Goal: Transaction & Acquisition: Purchase product/service

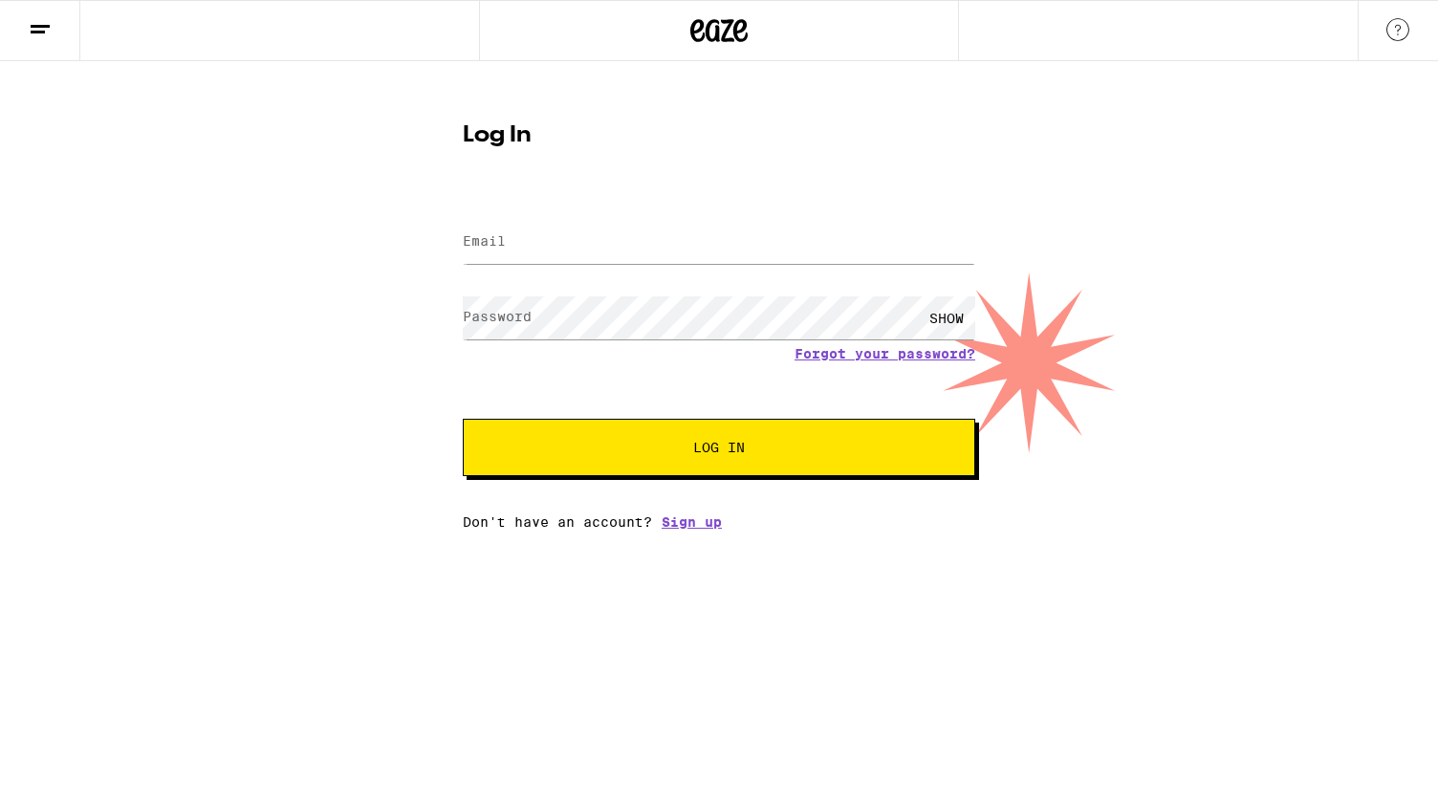
click at [466, 234] on label "Email" at bounding box center [484, 240] width 43 height 15
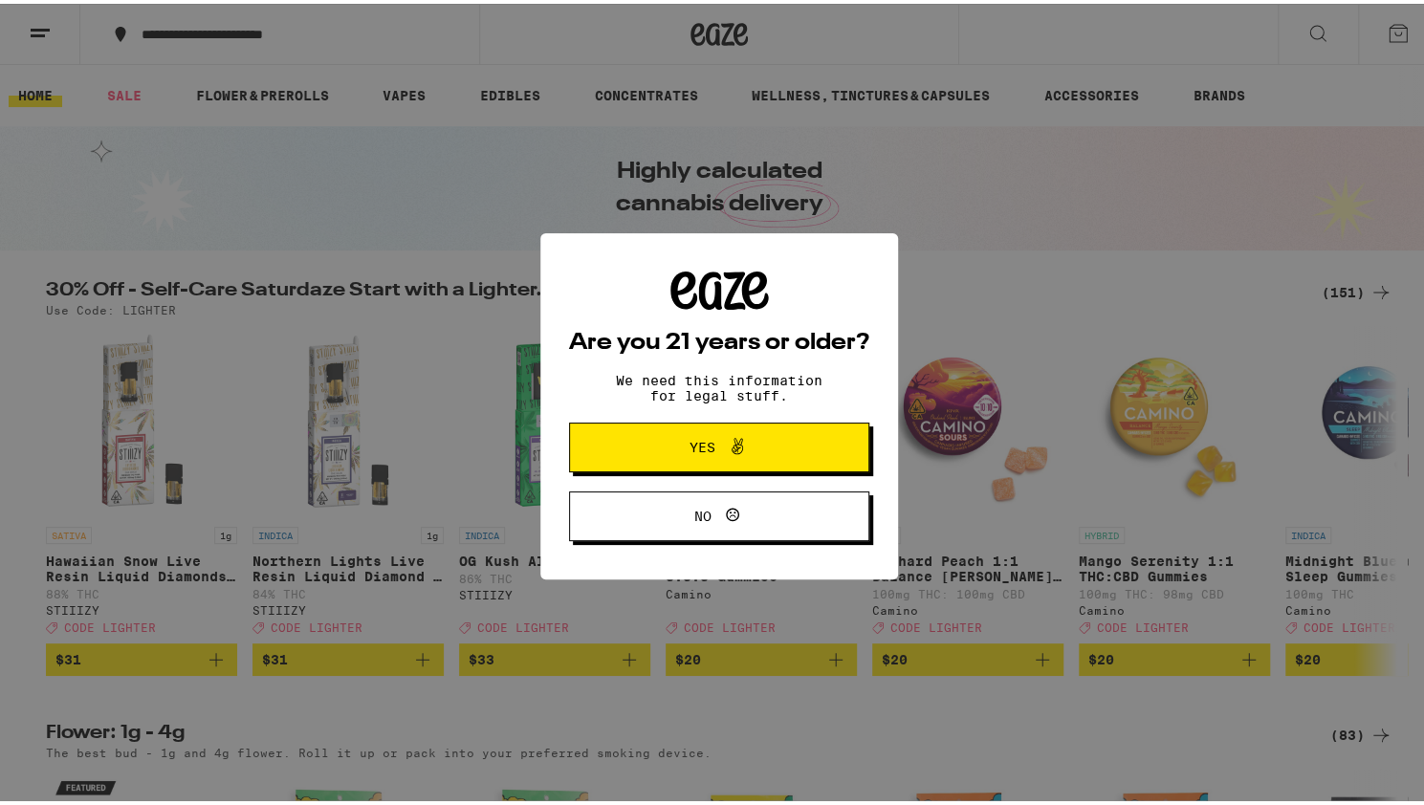
click at [626, 455] on button "Yes" at bounding box center [719, 444] width 300 height 50
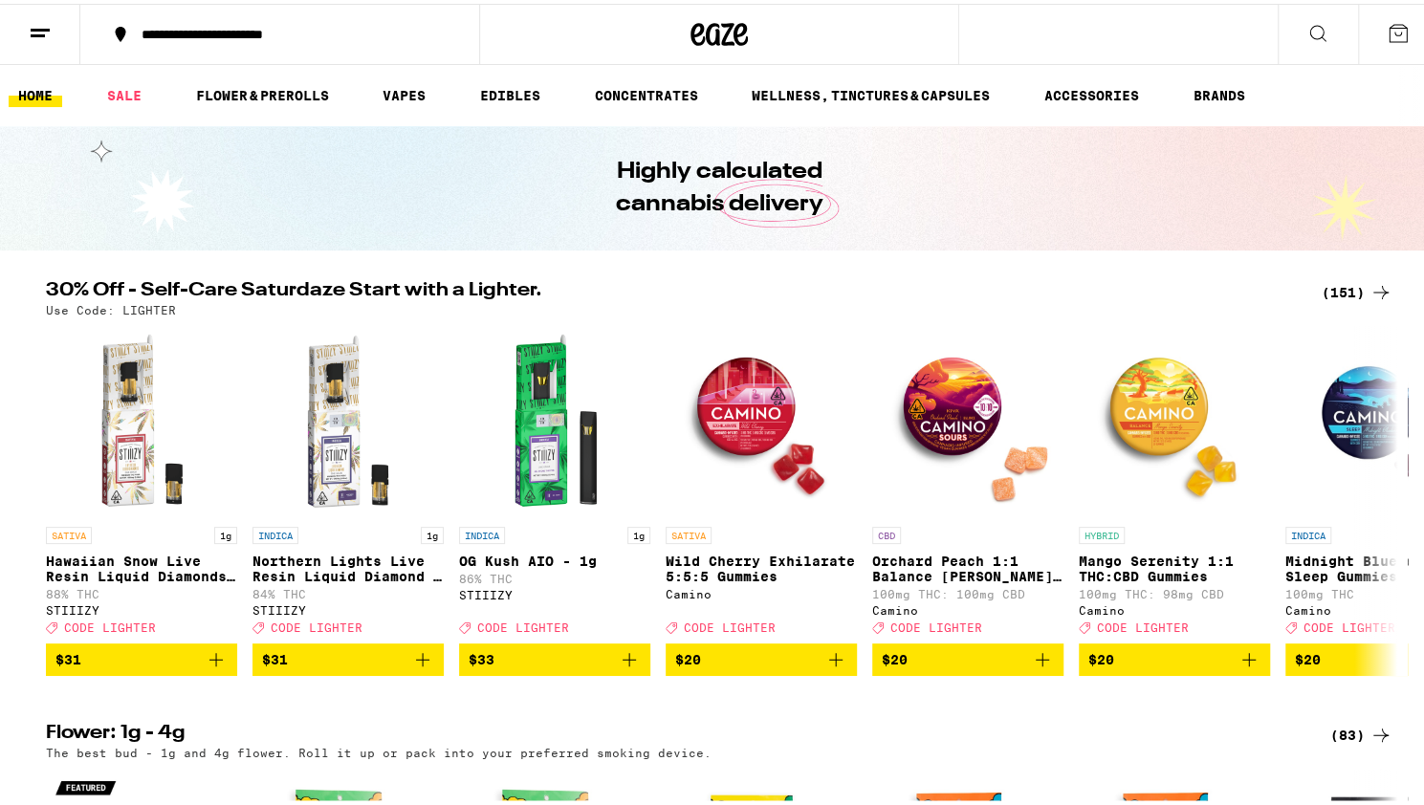
click at [290, 33] on div "**********" at bounding box center [290, 30] width 316 height 13
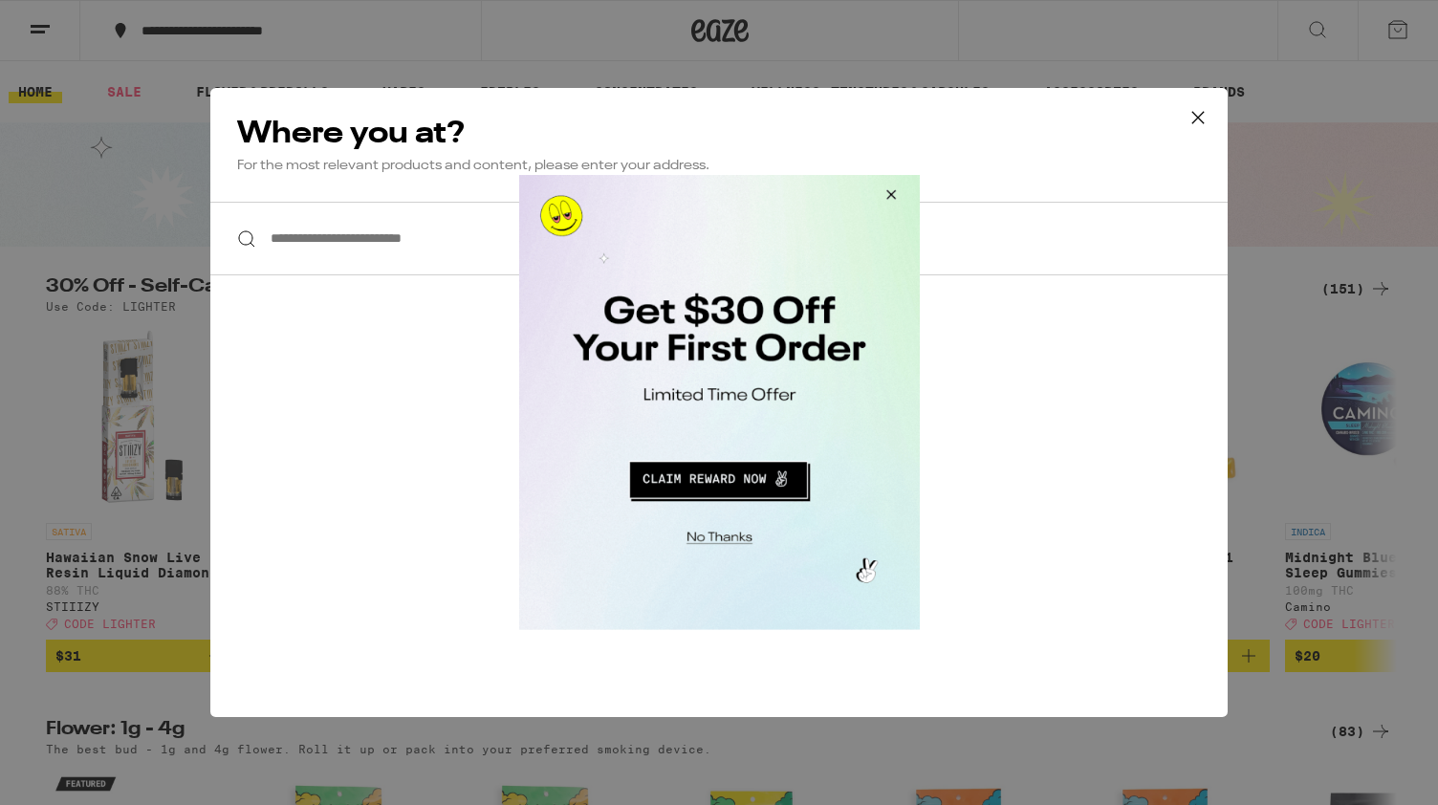
click at [886, 197] on button "Close Modal" at bounding box center [888, 198] width 52 height 46
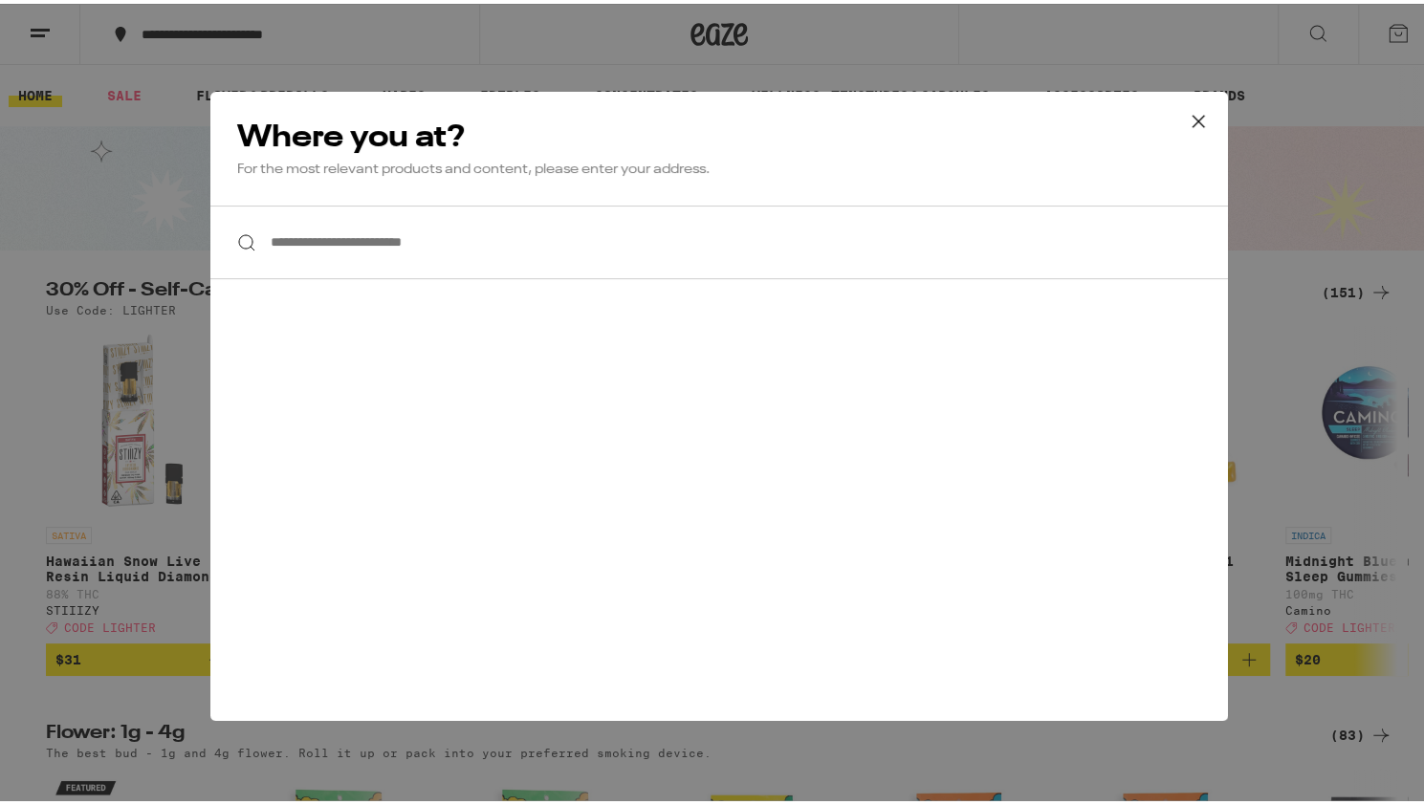
click at [1192, 120] on icon at bounding box center [1198, 117] width 29 height 29
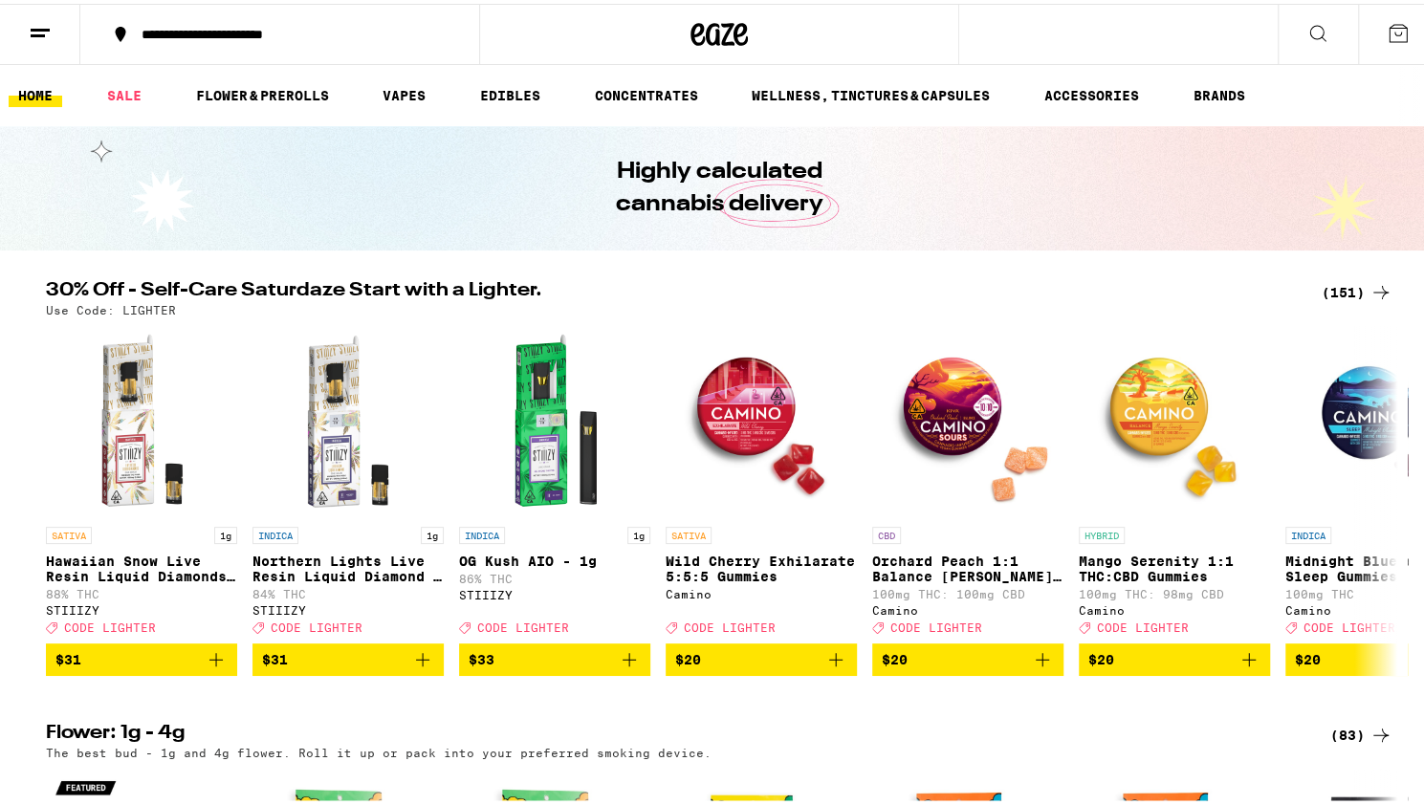
click at [33, 22] on icon at bounding box center [40, 29] width 23 height 23
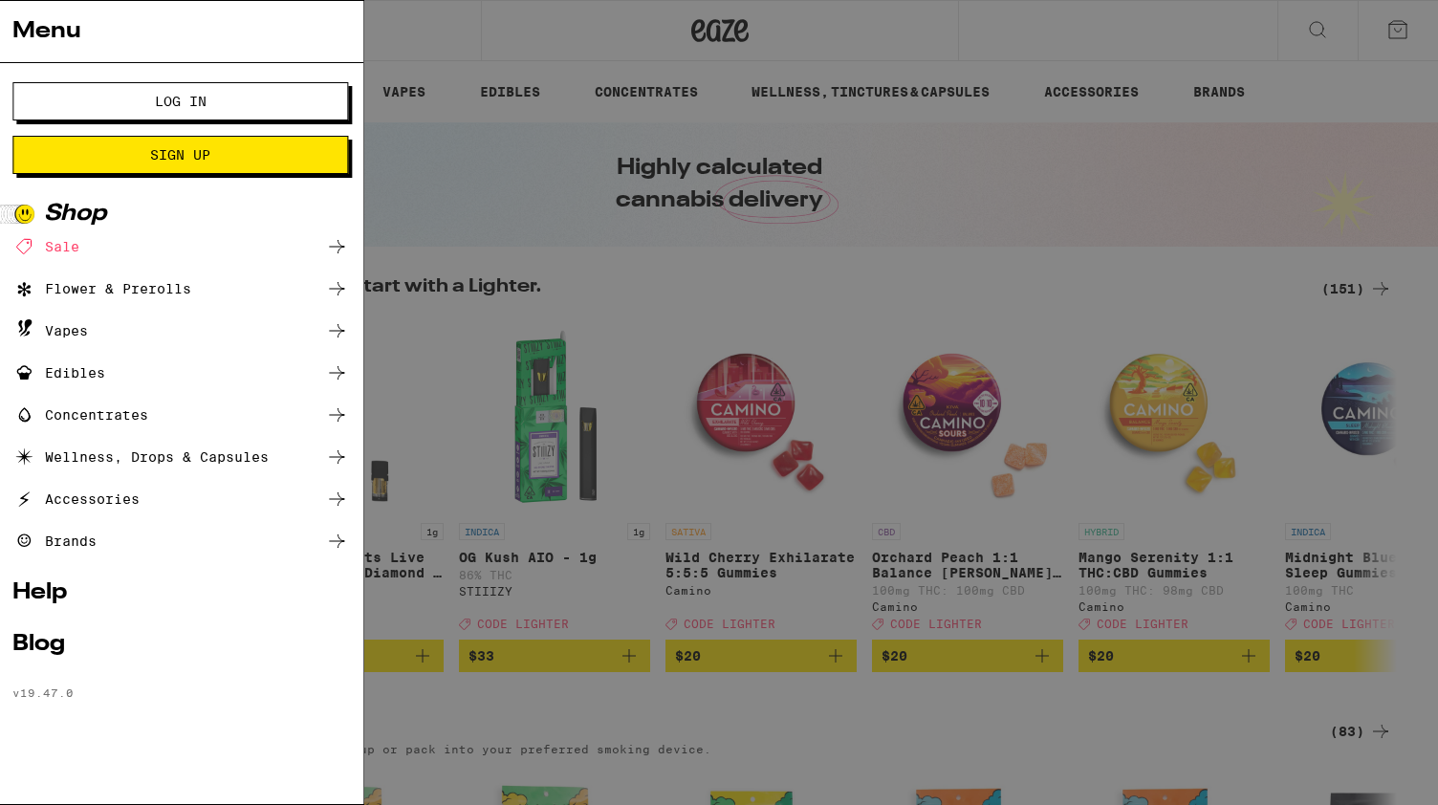
click at [164, 91] on button "Log In" at bounding box center [266, 101] width 336 height 38
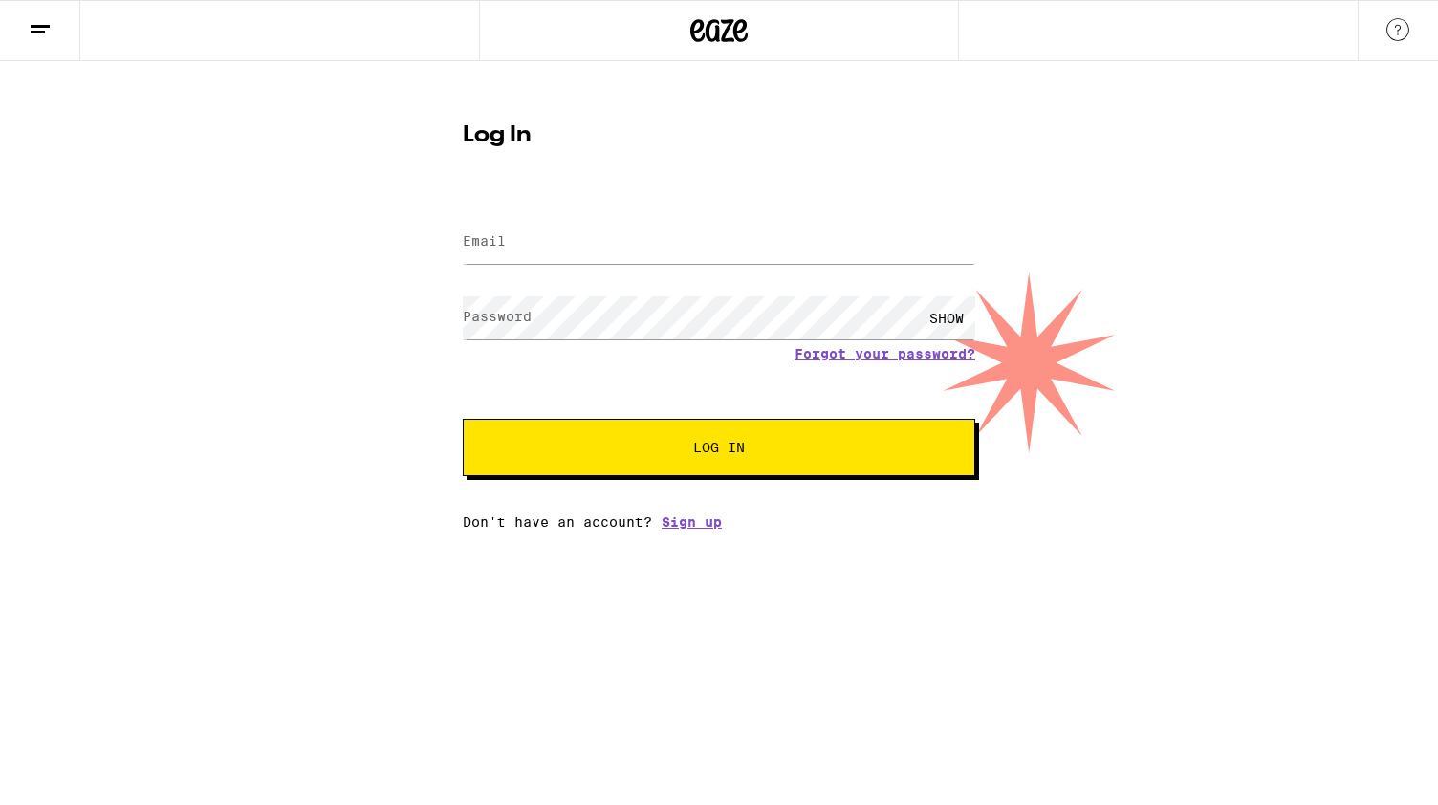
click at [467, 245] on label "Email" at bounding box center [484, 240] width 43 height 15
type input "[EMAIL_ADDRESS][DOMAIN_NAME]"
click at [470, 317] on label "Password" at bounding box center [497, 316] width 69 height 15
click at [514, 437] on button "Log In" at bounding box center [719, 447] width 513 height 57
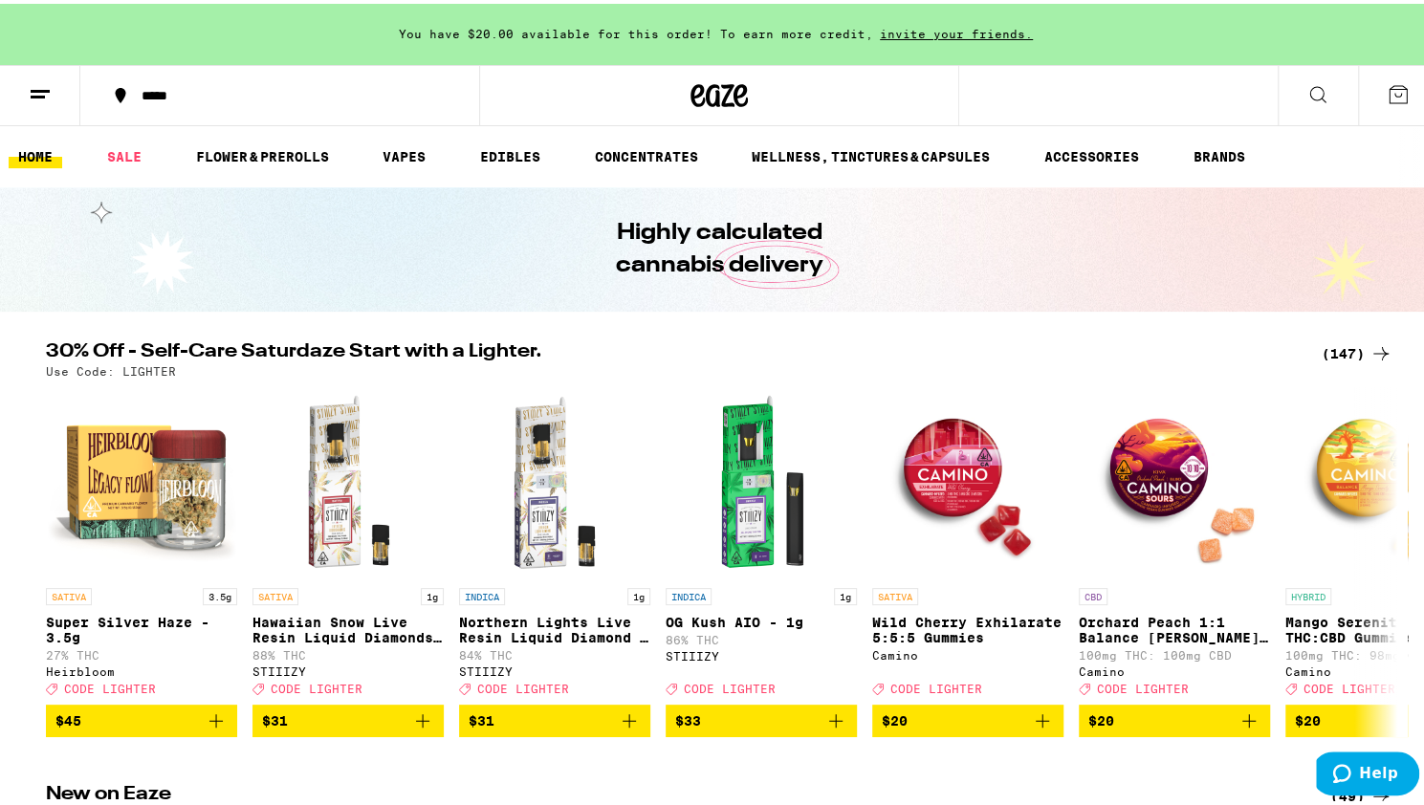
click at [1334, 347] on div "(147)" at bounding box center [1357, 350] width 71 height 23
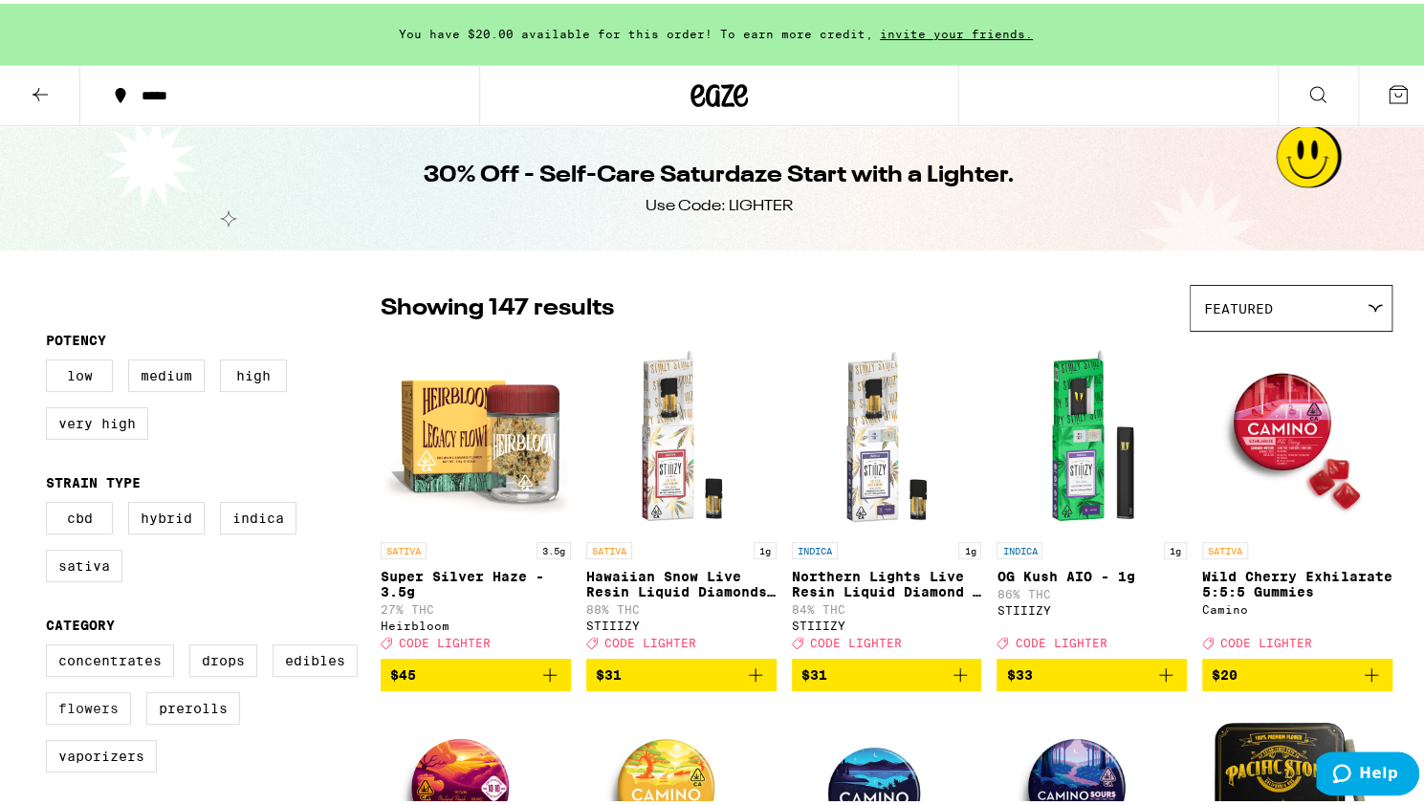
click at [80, 715] on label "Flowers" at bounding box center [88, 705] width 85 height 33
click at [51, 645] on input "Flowers" at bounding box center [50, 644] width 1 height 1
checkbox input "true"
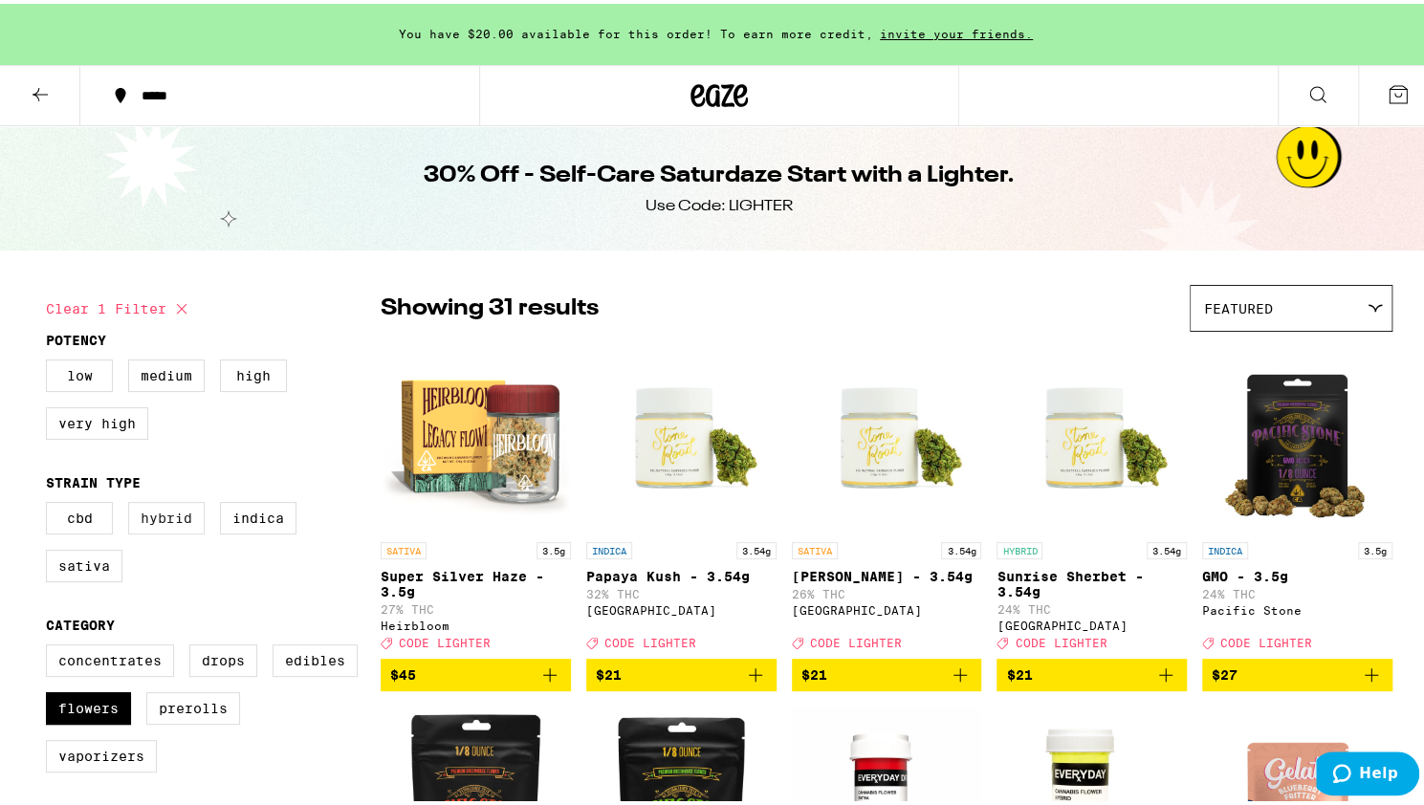
click at [164, 525] on label "Hybrid" at bounding box center [166, 514] width 77 height 33
click at [51, 502] on input "Hybrid" at bounding box center [50, 501] width 1 height 1
checkbox input "true"
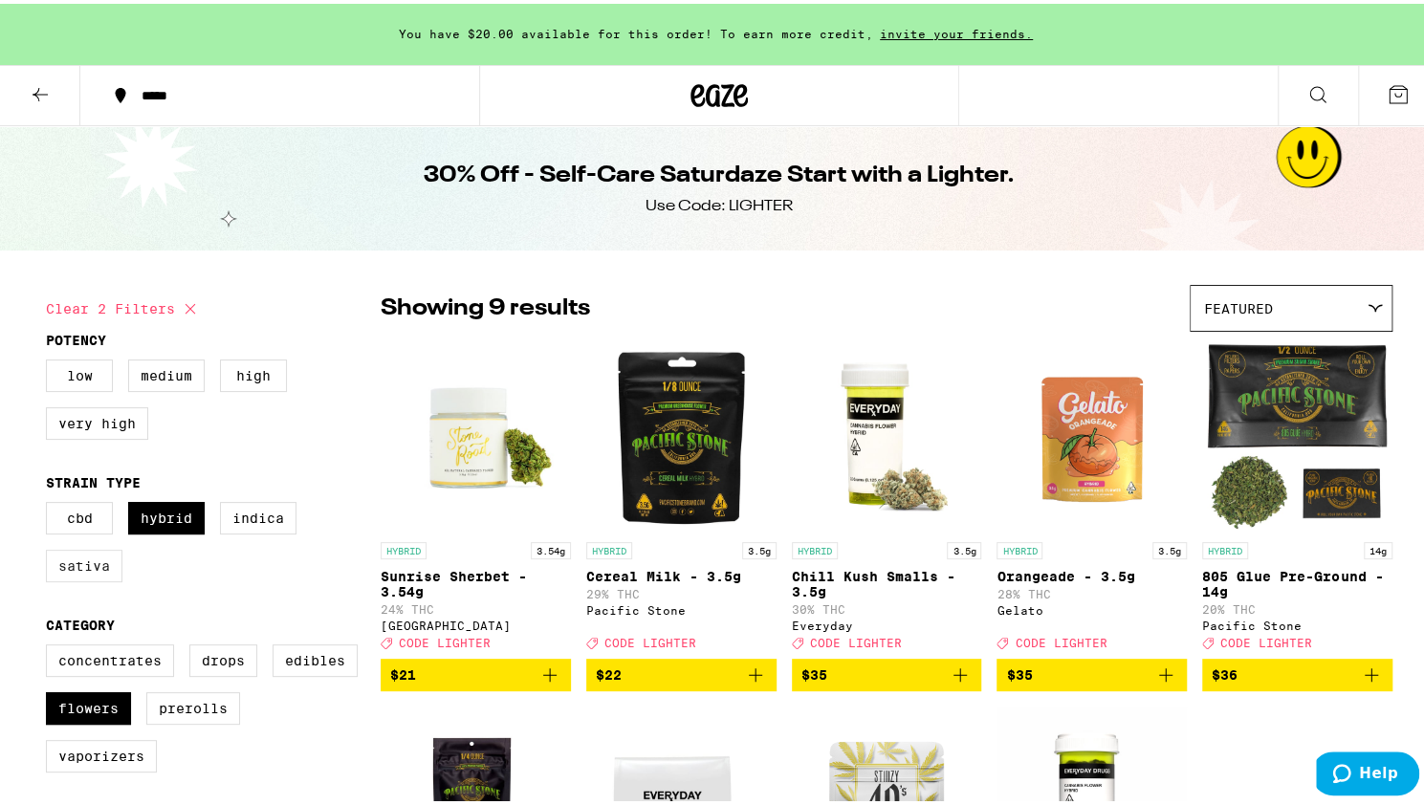
click at [63, 578] on label "Sativa" at bounding box center [84, 562] width 77 height 33
click at [51, 502] on input "Sativa" at bounding box center [50, 501] width 1 height 1
checkbox input "true"
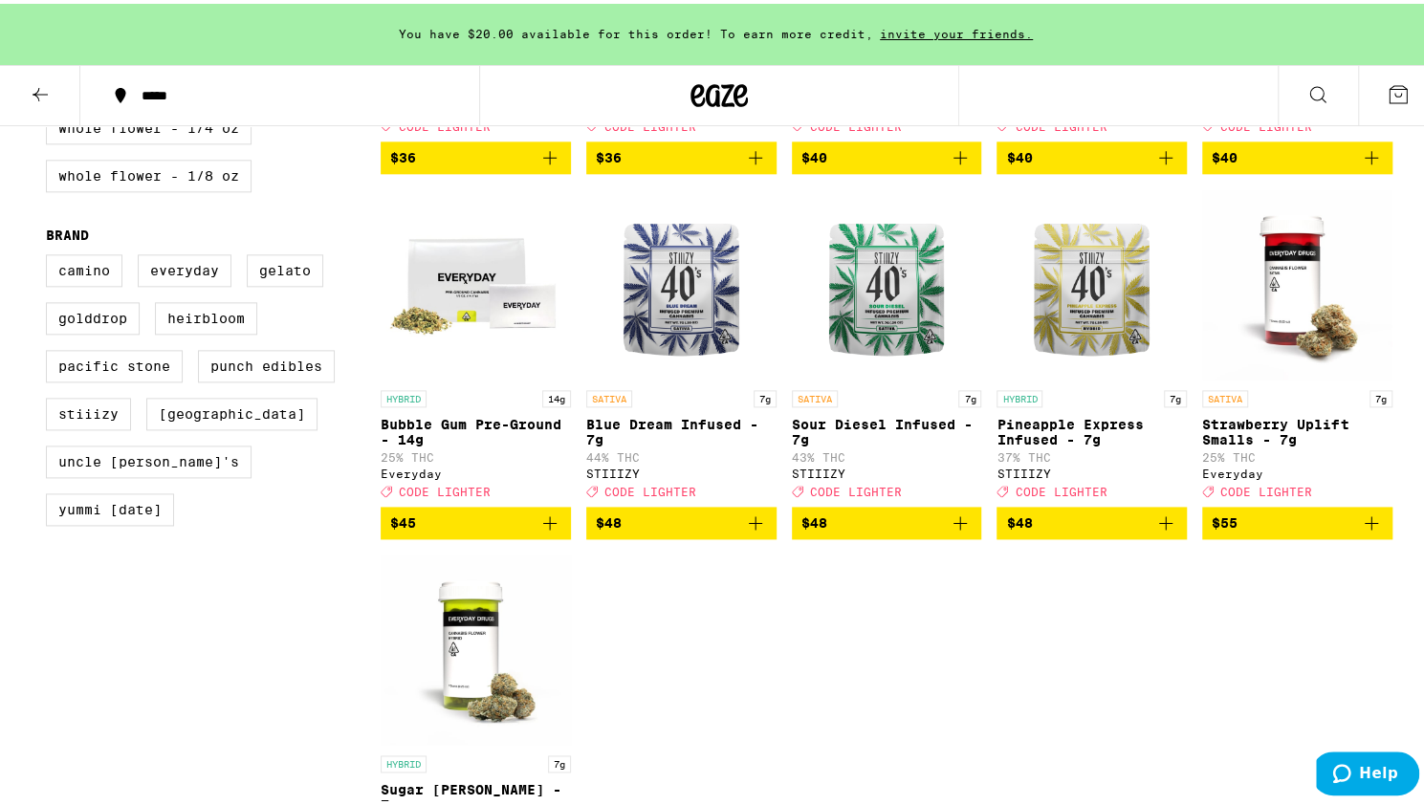
scroll to position [1249, 0]
click at [1160, 531] on icon "Add to bag" at bounding box center [1165, 519] width 23 height 23
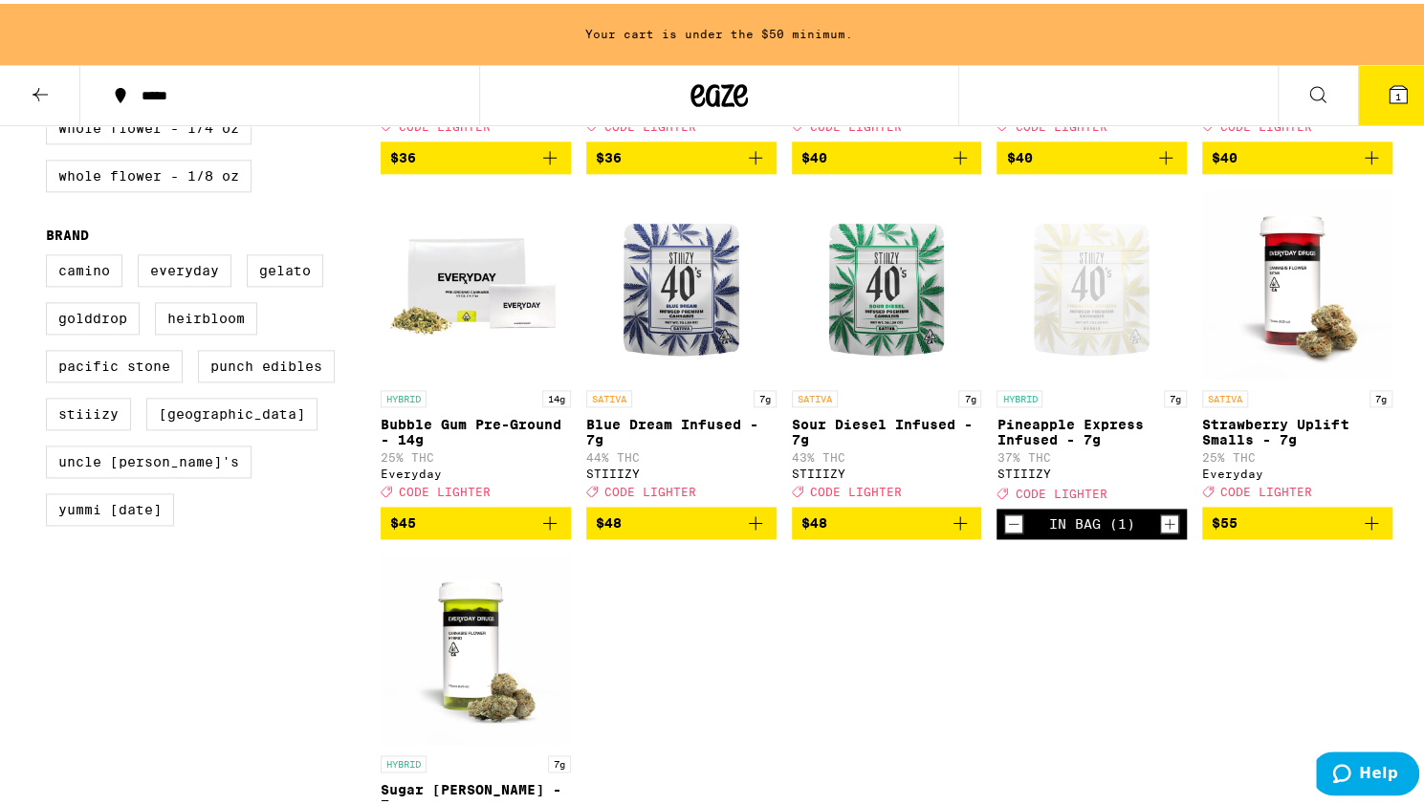
click at [1365, 526] on icon "Add to bag" at bounding box center [1371, 519] width 13 height 13
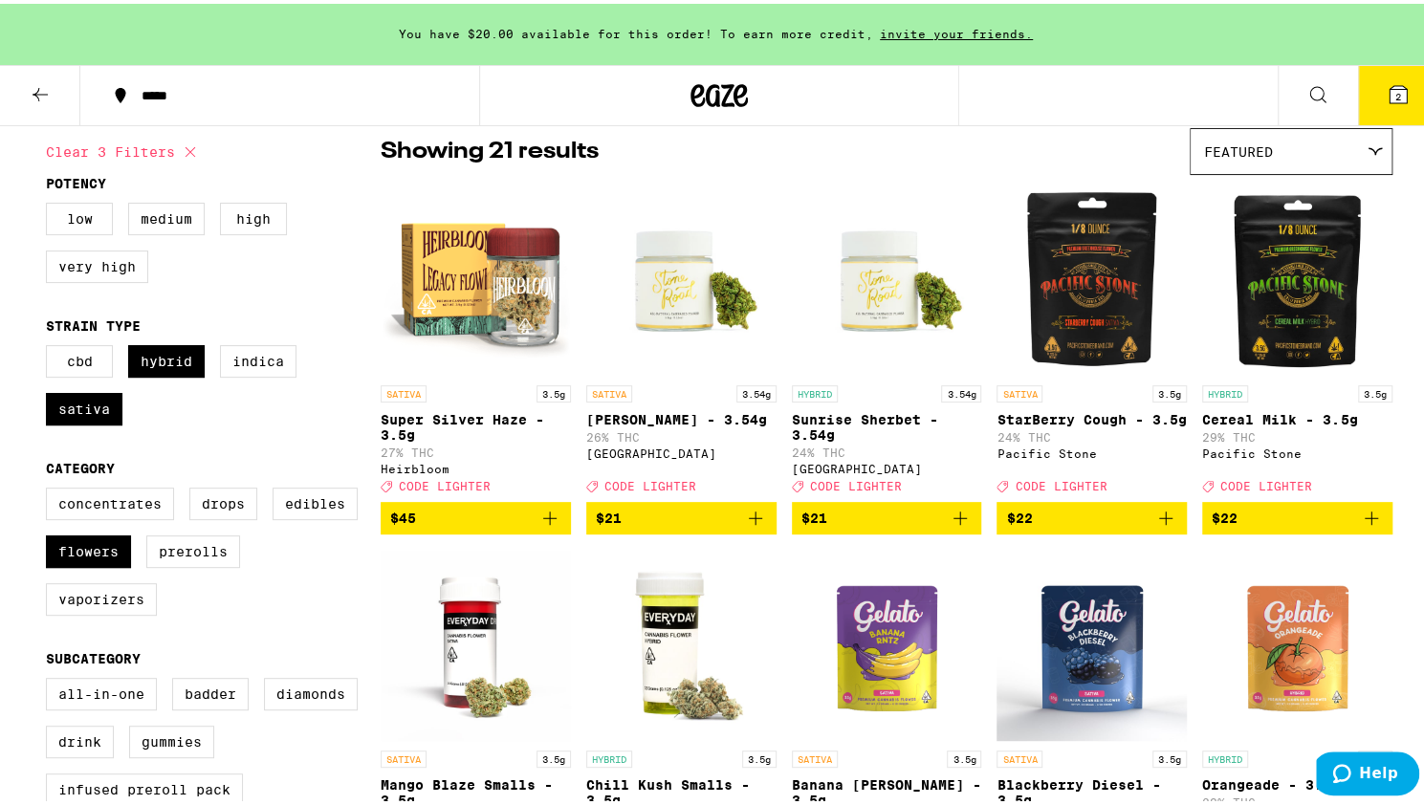
scroll to position [151, 0]
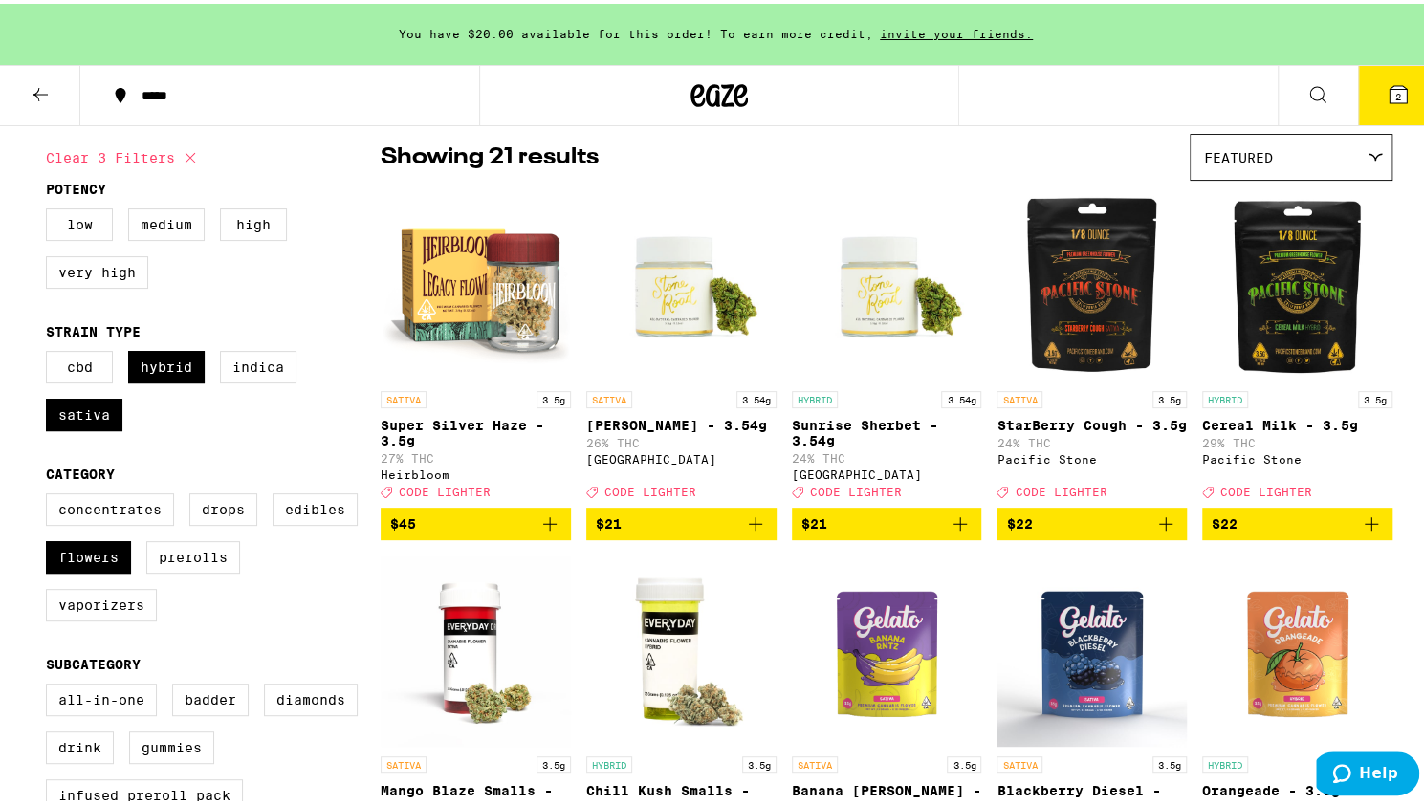
click at [748, 530] on icon "Add to bag" at bounding box center [755, 520] width 23 height 23
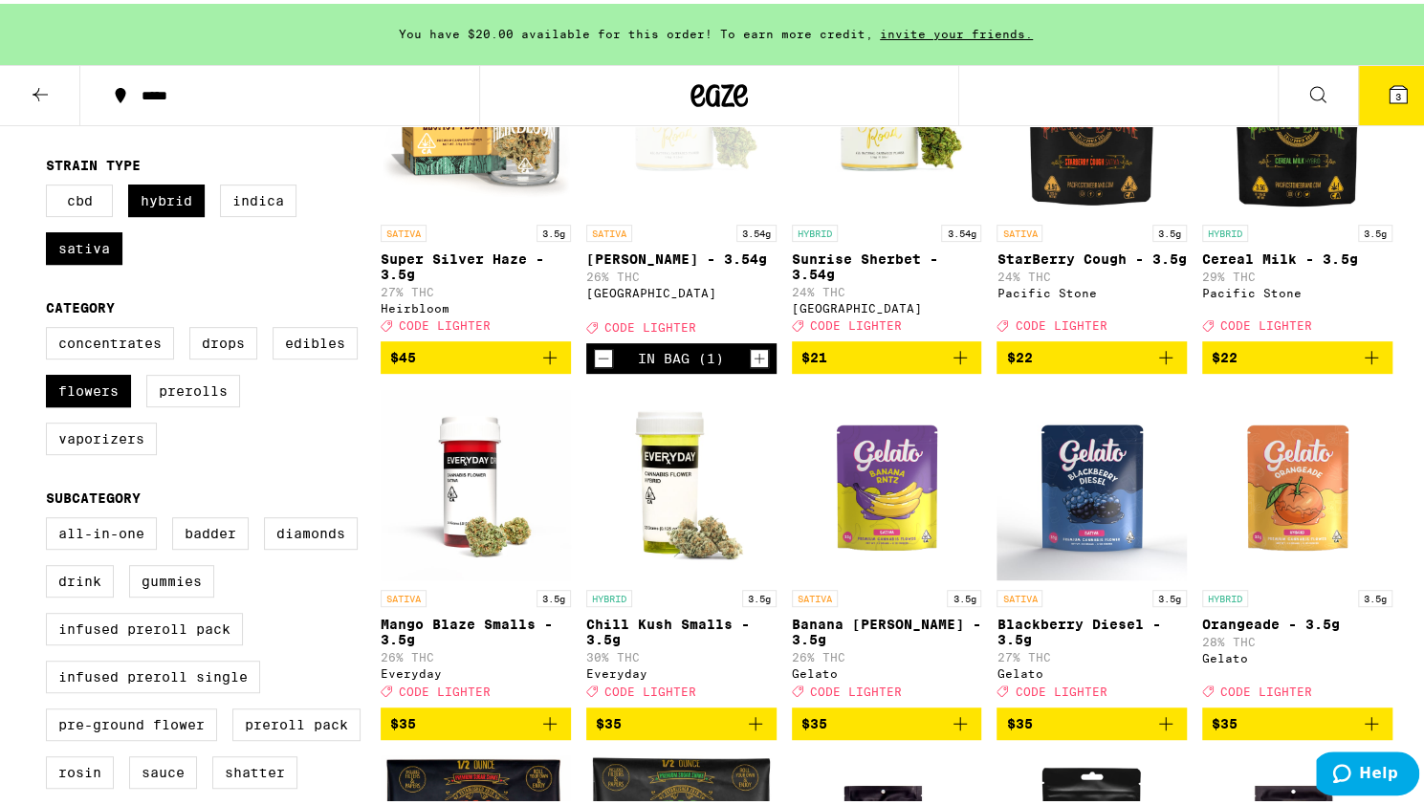
scroll to position [459, 0]
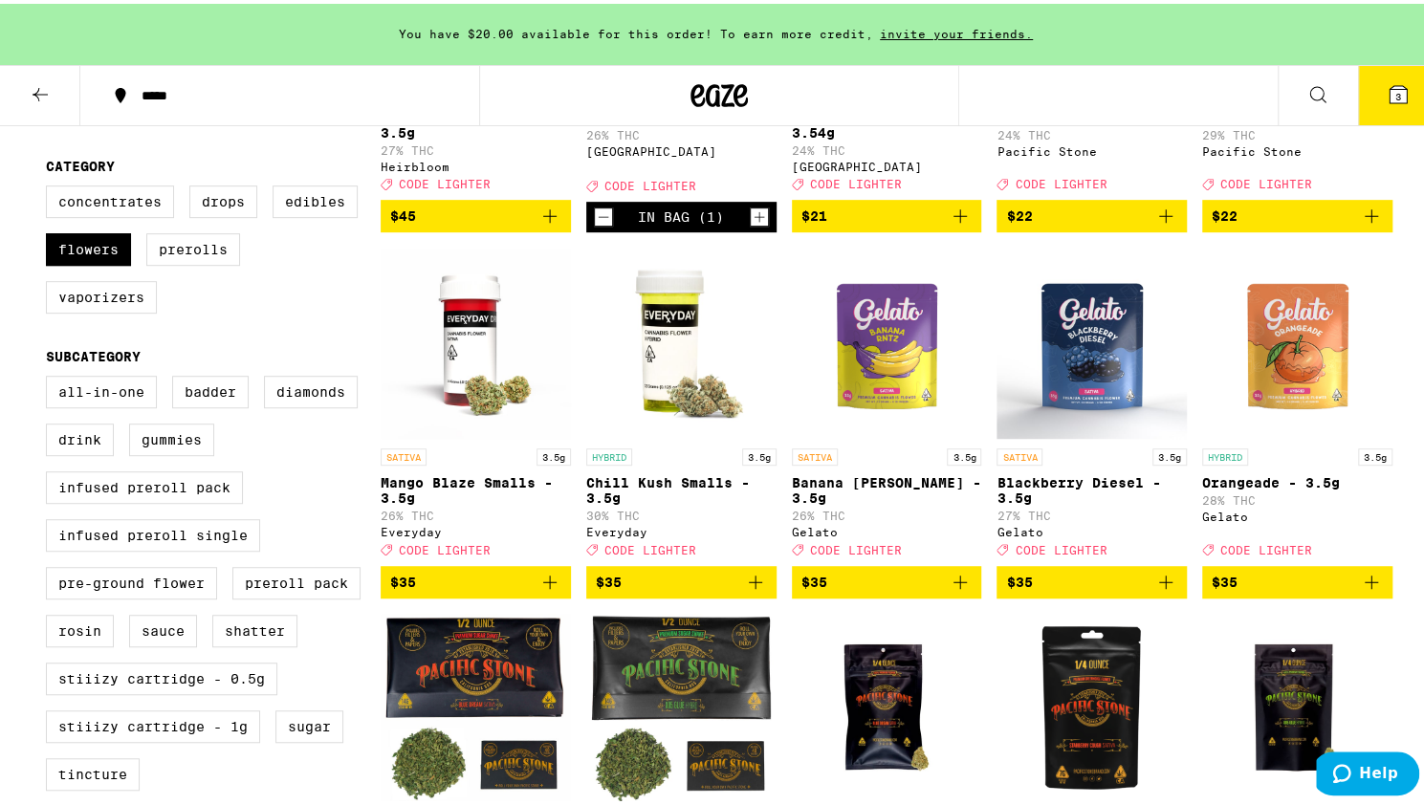
click at [953, 585] on icon "Add to bag" at bounding box center [959, 578] width 13 height 13
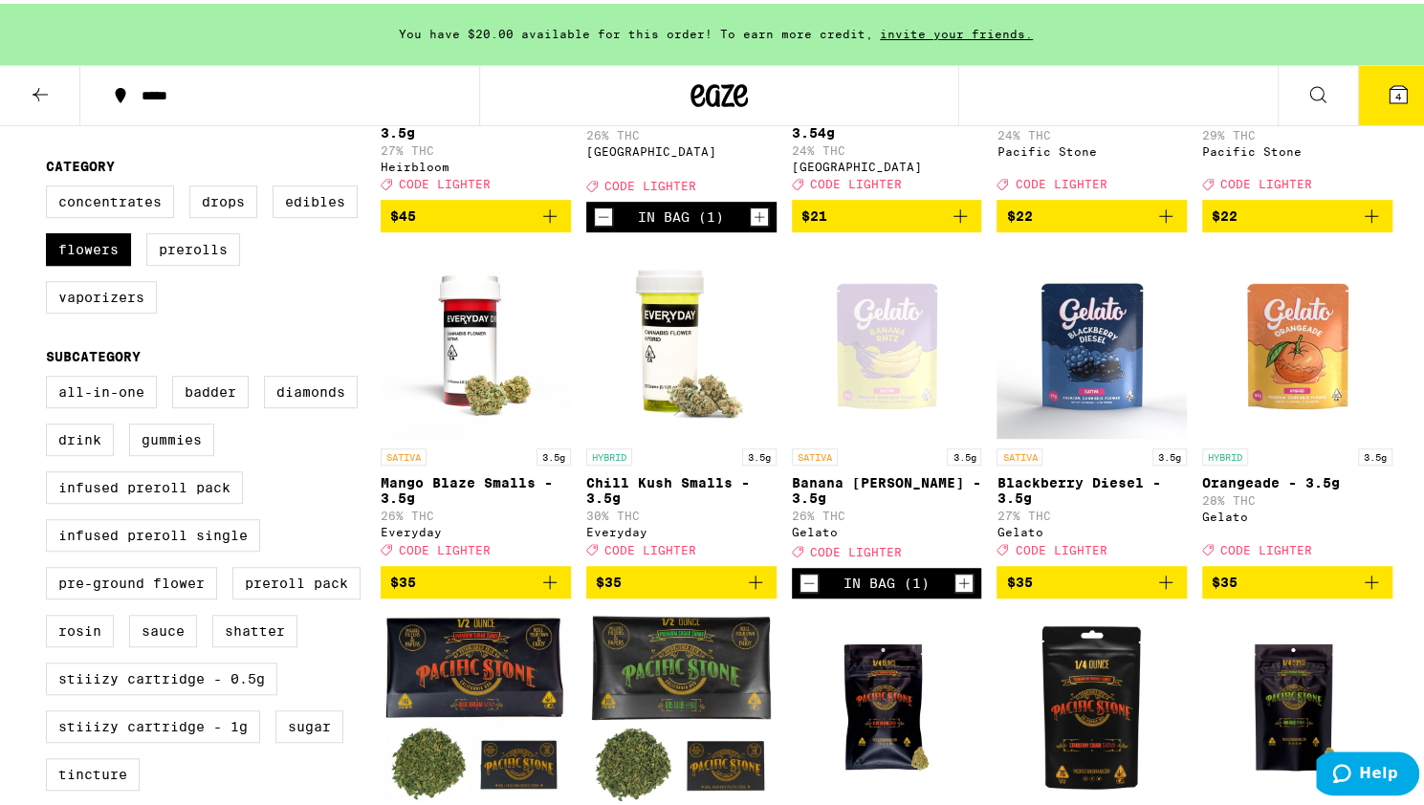
click at [1159, 585] on icon "Add to bag" at bounding box center [1165, 578] width 13 height 13
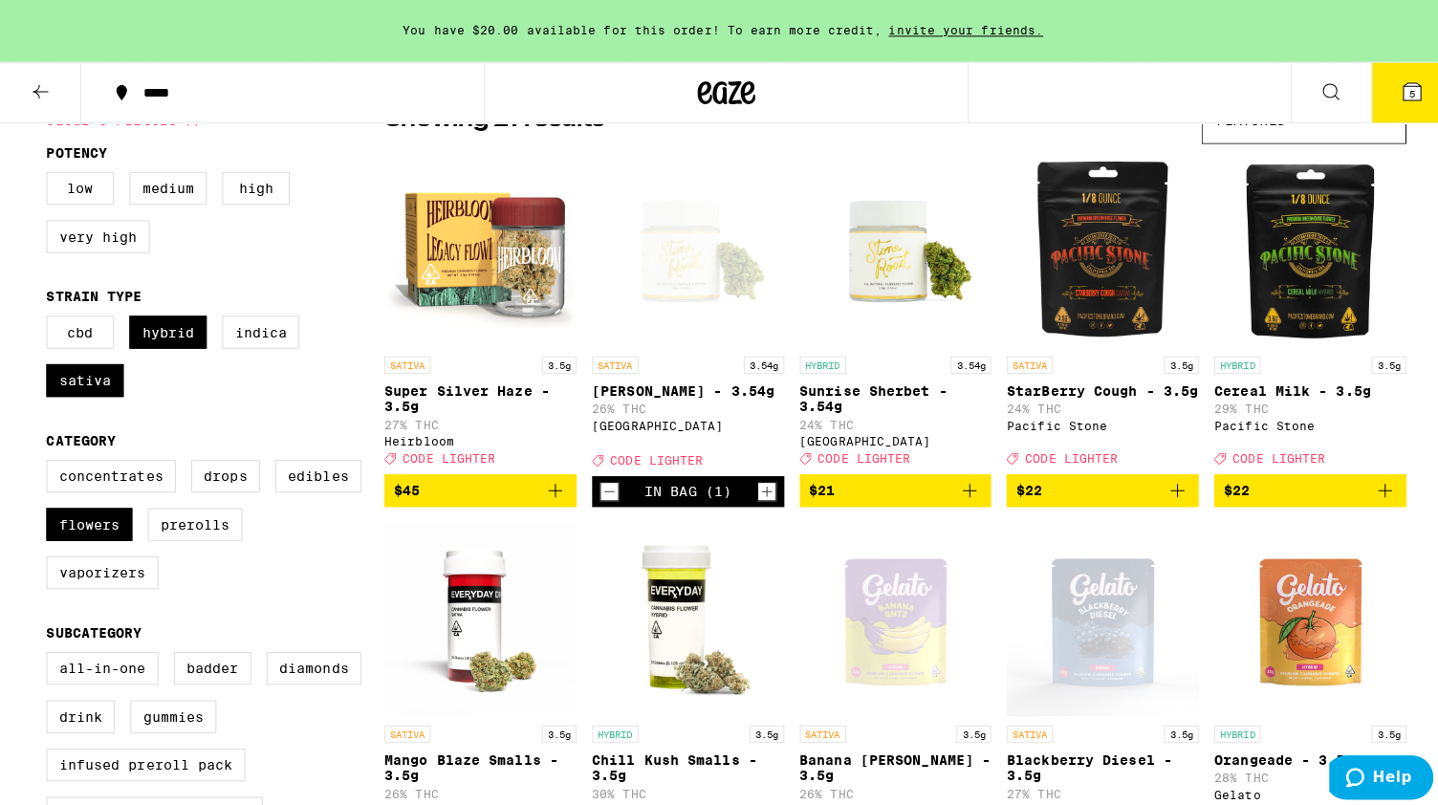
scroll to position [184, 0]
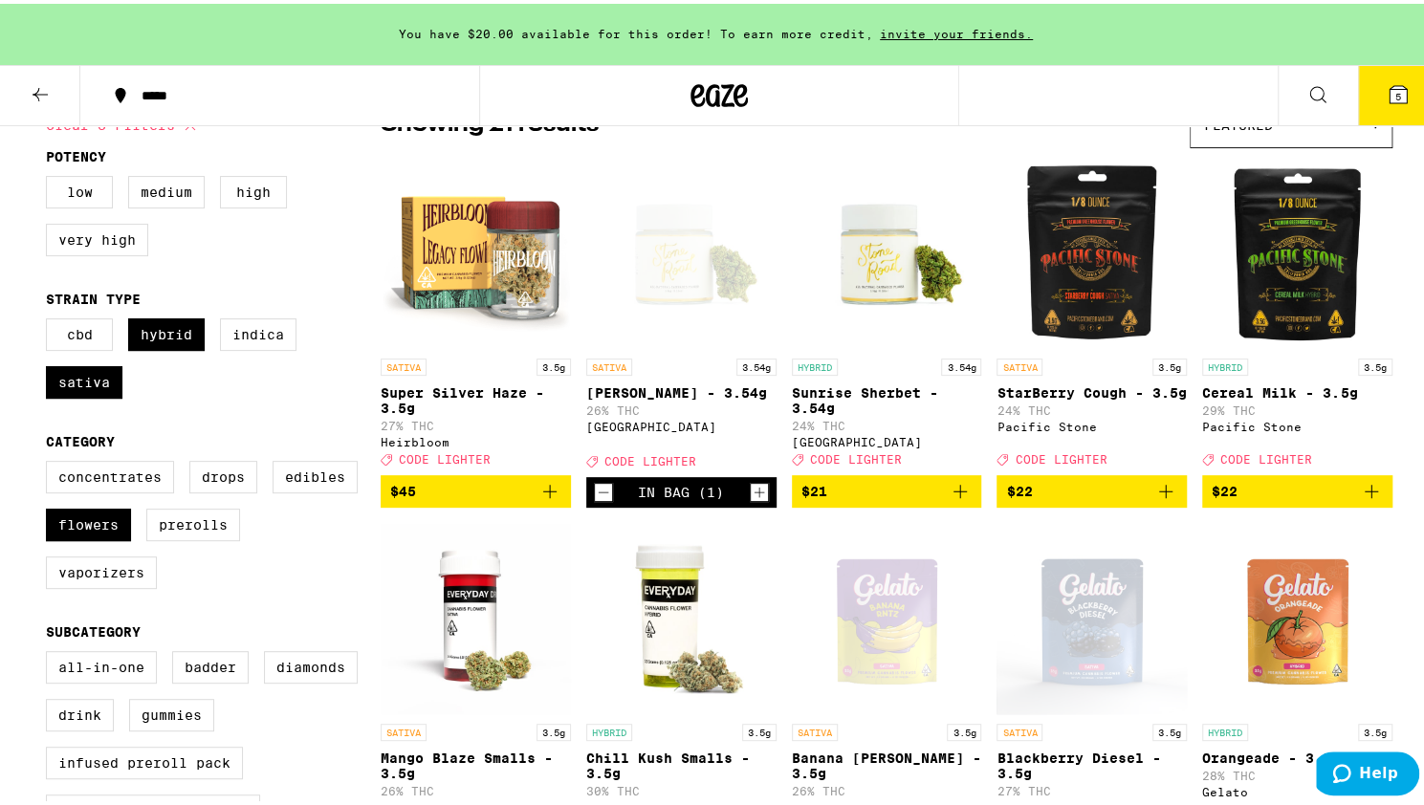
click at [540, 499] on icon "Add to bag" at bounding box center [549, 487] width 23 height 23
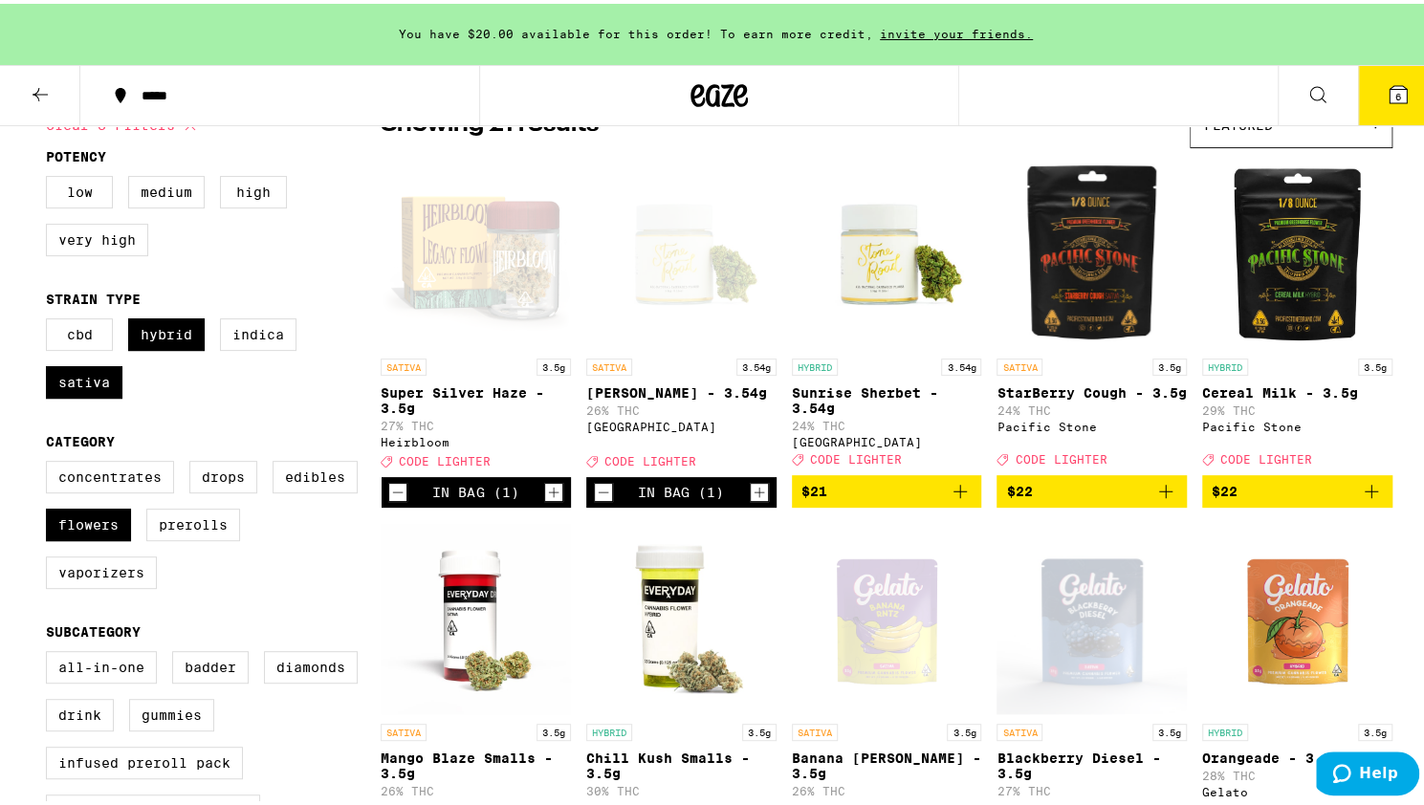
click at [1389, 83] on icon at bounding box center [1397, 90] width 17 height 17
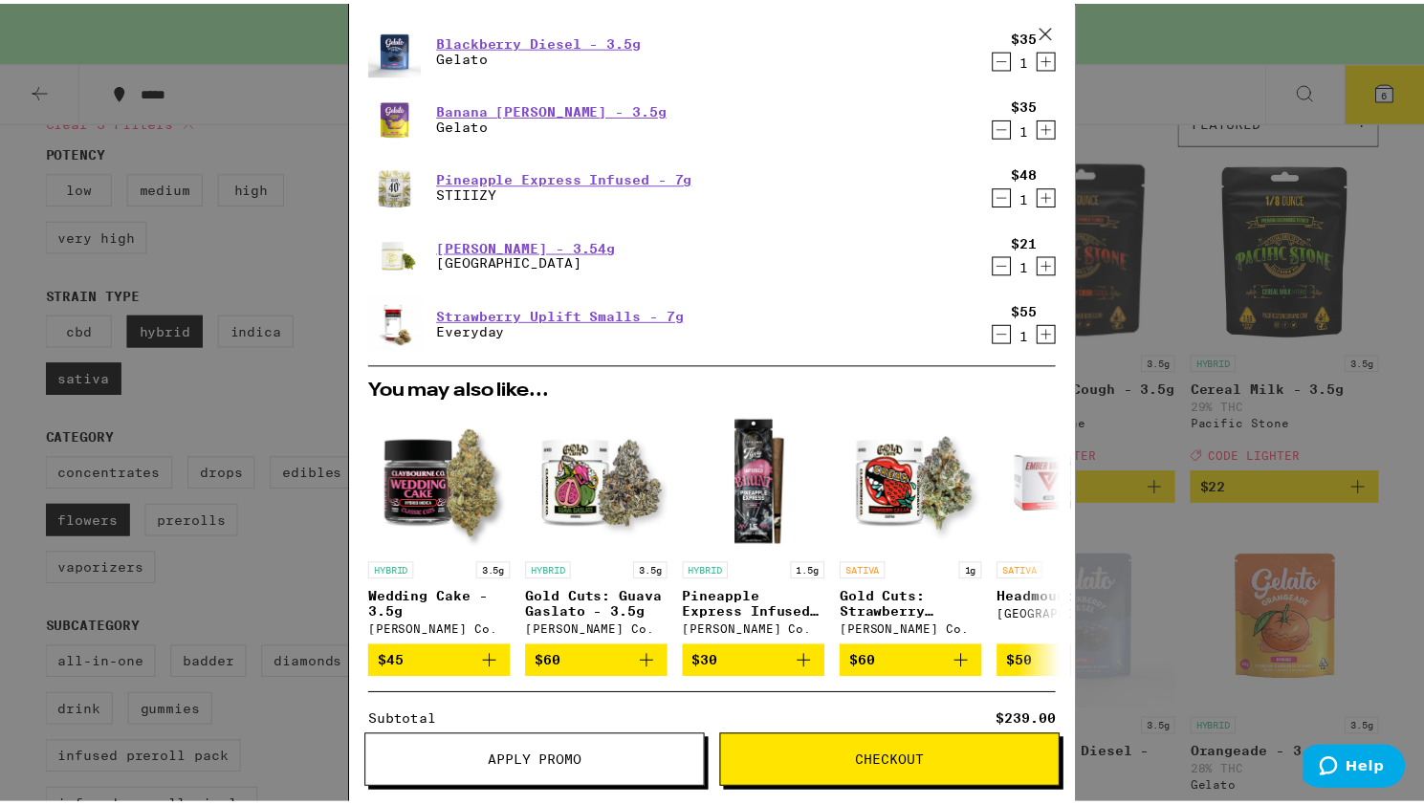
scroll to position [176, 0]
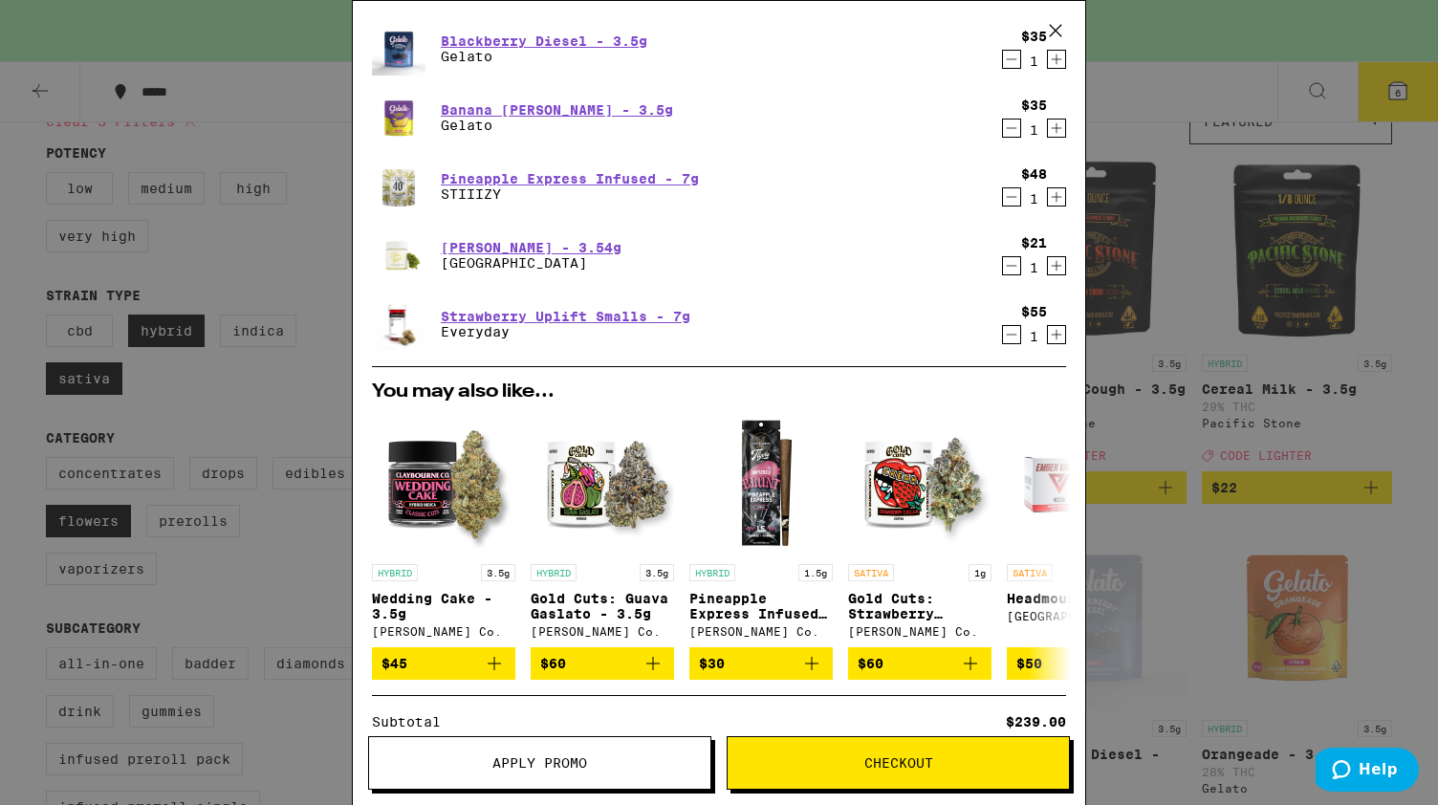
click at [514, 766] on span "Apply Promo" at bounding box center [539, 762] width 95 height 13
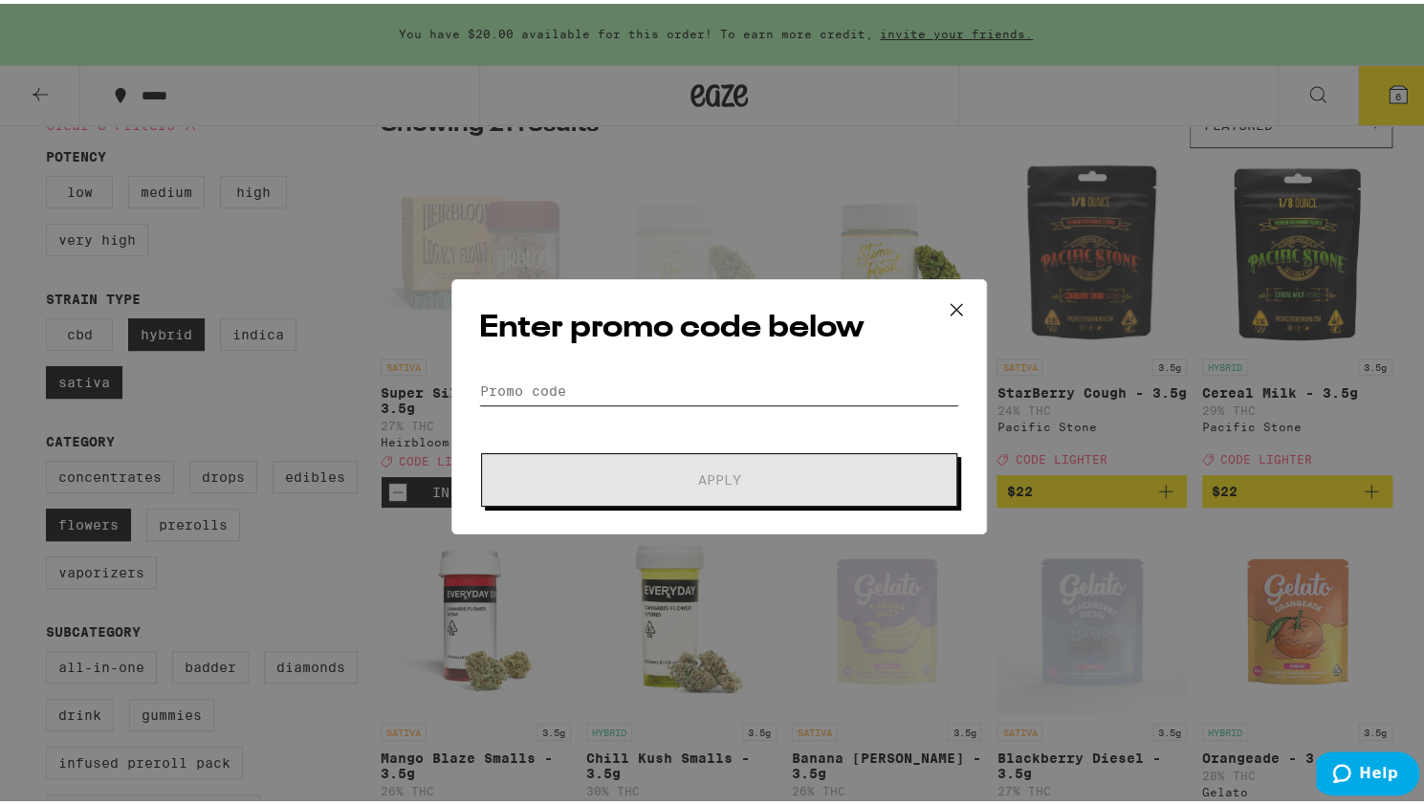
click at [496, 393] on input "Promo Code" at bounding box center [719, 387] width 480 height 29
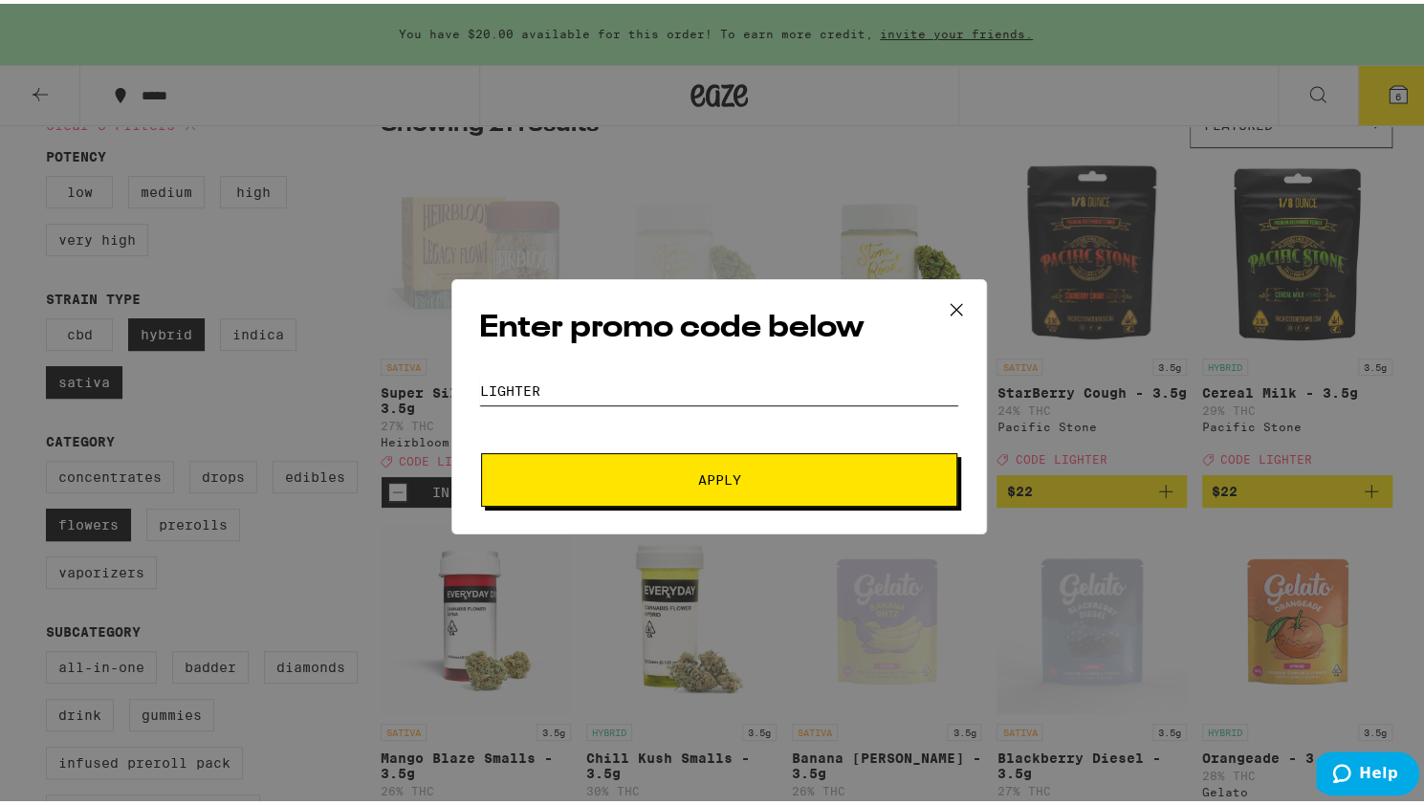
type input "lighter"
click at [520, 496] on button "Apply" at bounding box center [719, 476] width 476 height 54
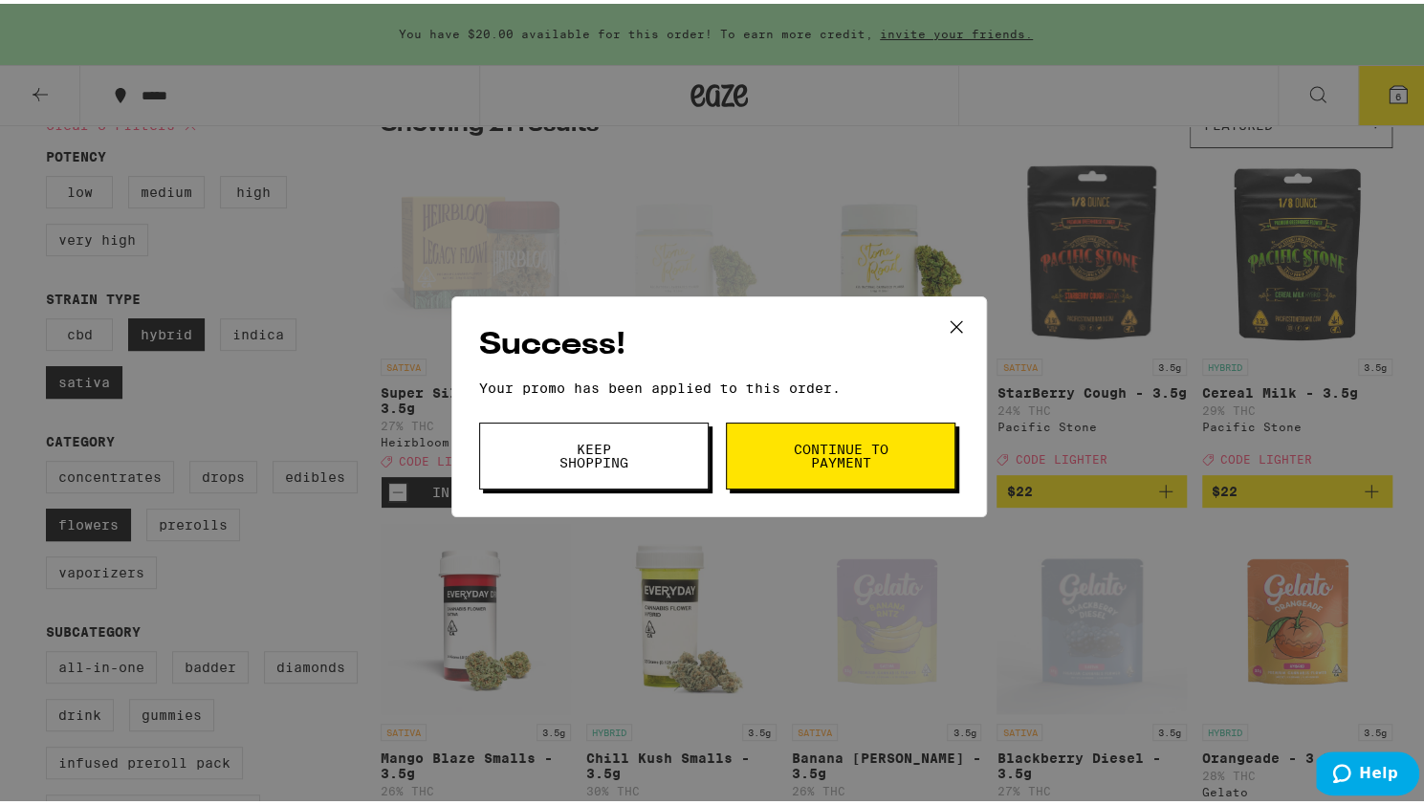
click at [796, 445] on span "Continue to payment" at bounding box center [841, 452] width 98 height 27
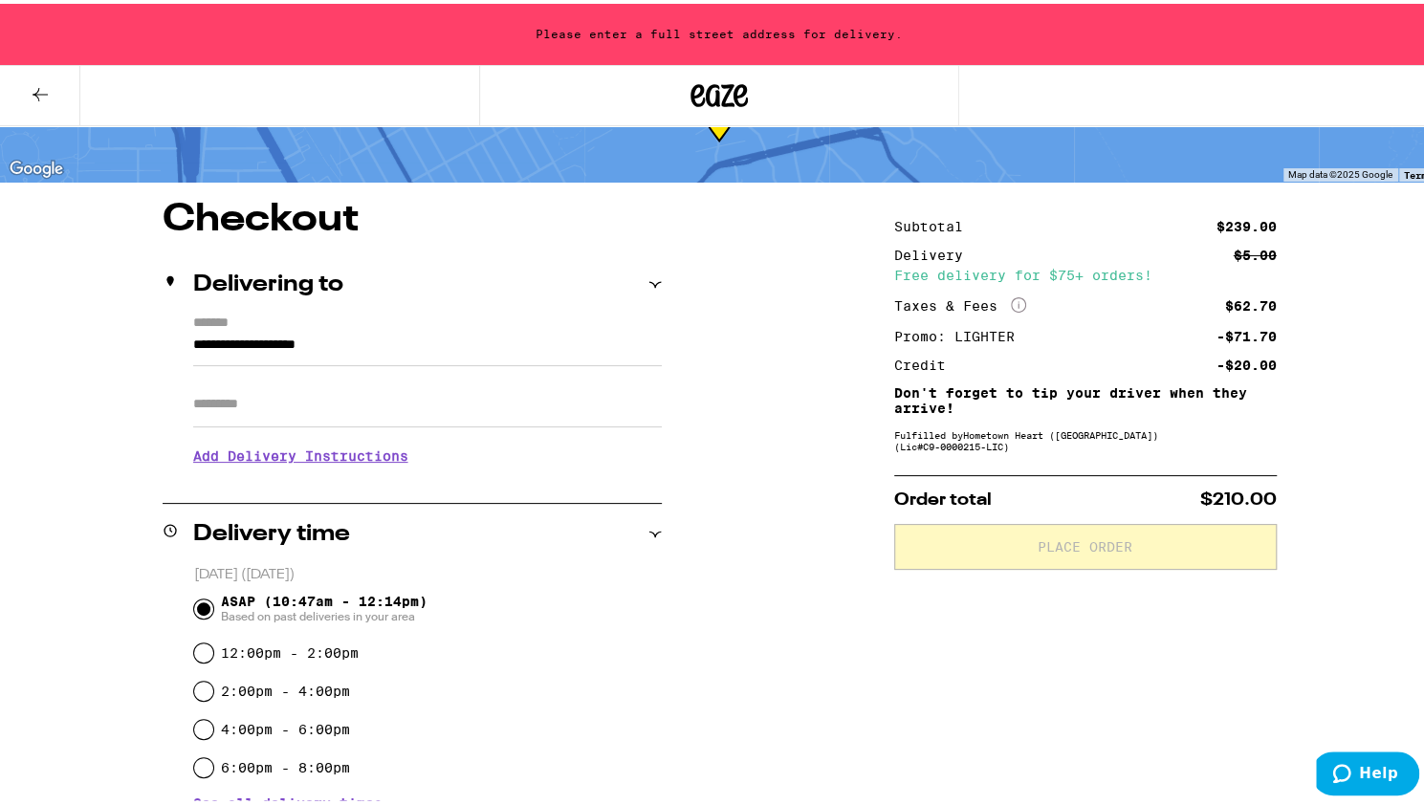
scroll to position [128, 0]
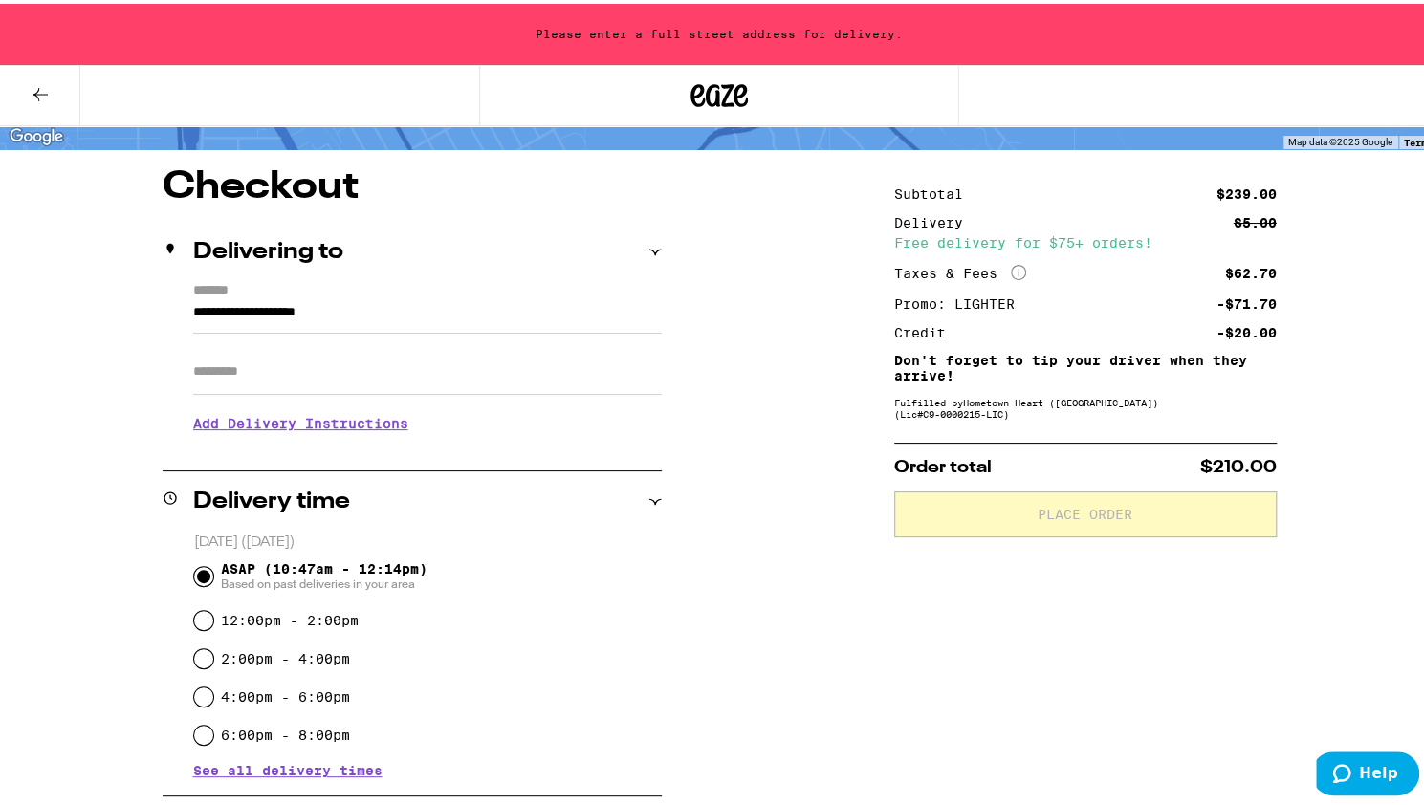
click at [546, 326] on input "**********" at bounding box center [427, 313] width 469 height 33
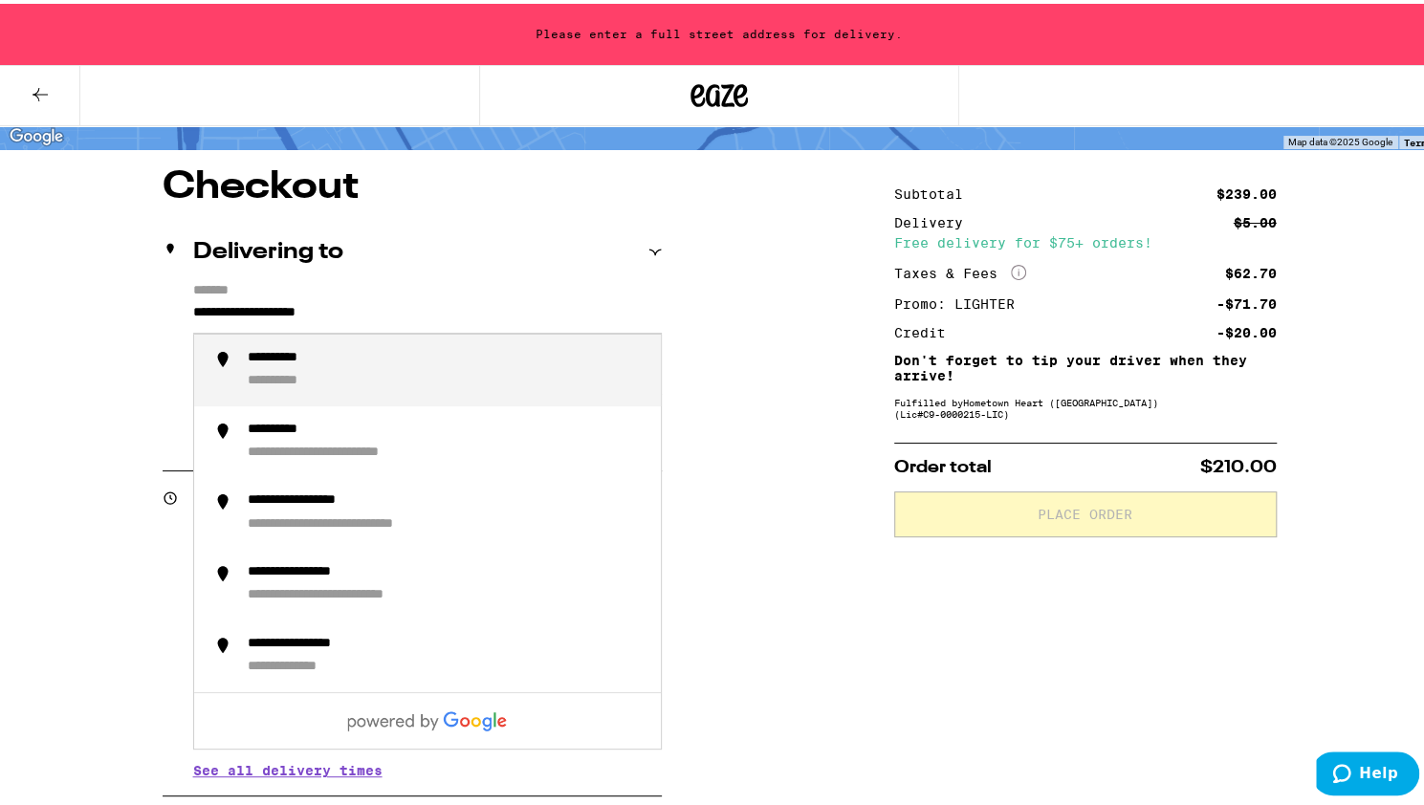
click at [546, 326] on input "**********" at bounding box center [427, 313] width 469 height 33
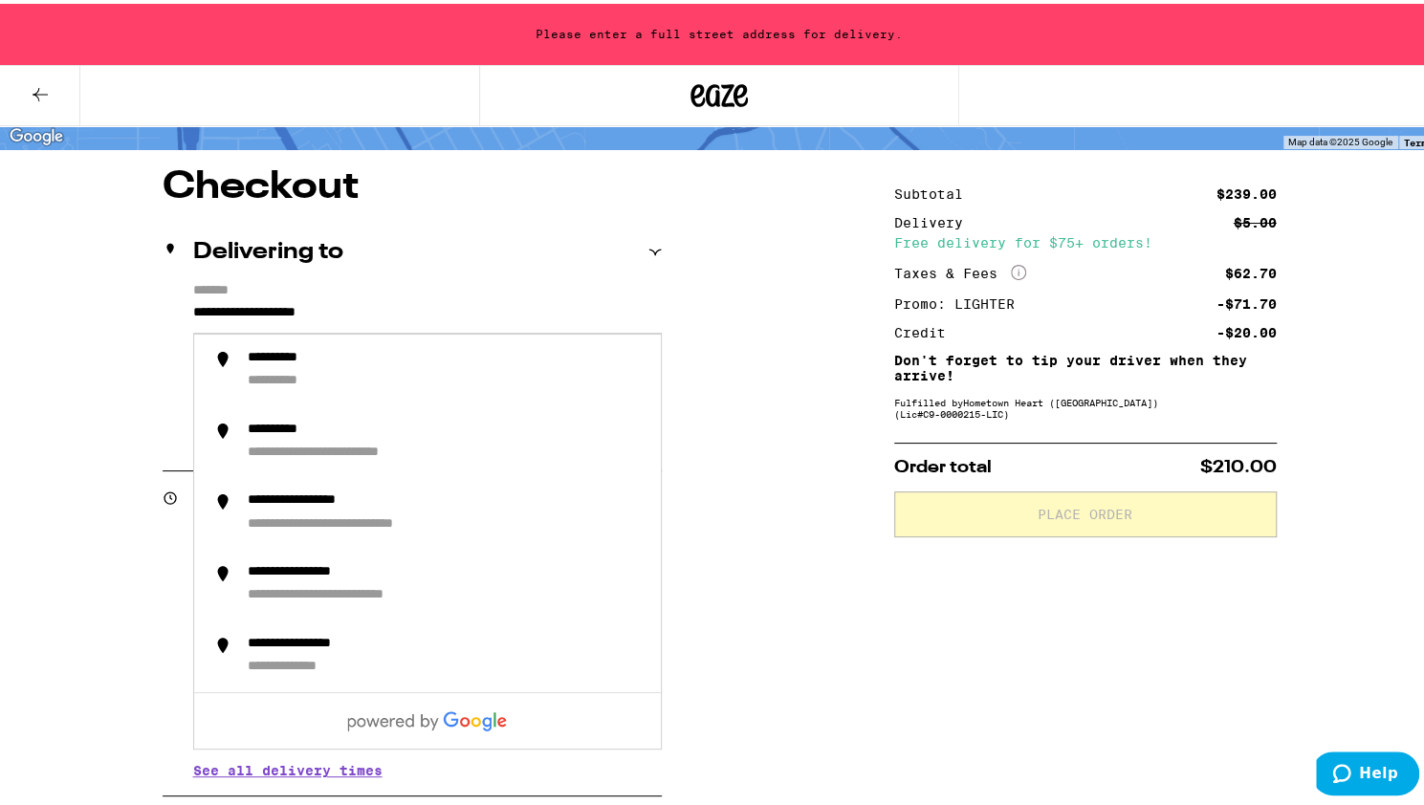
click at [193, 307] on input "**********" at bounding box center [427, 313] width 469 height 33
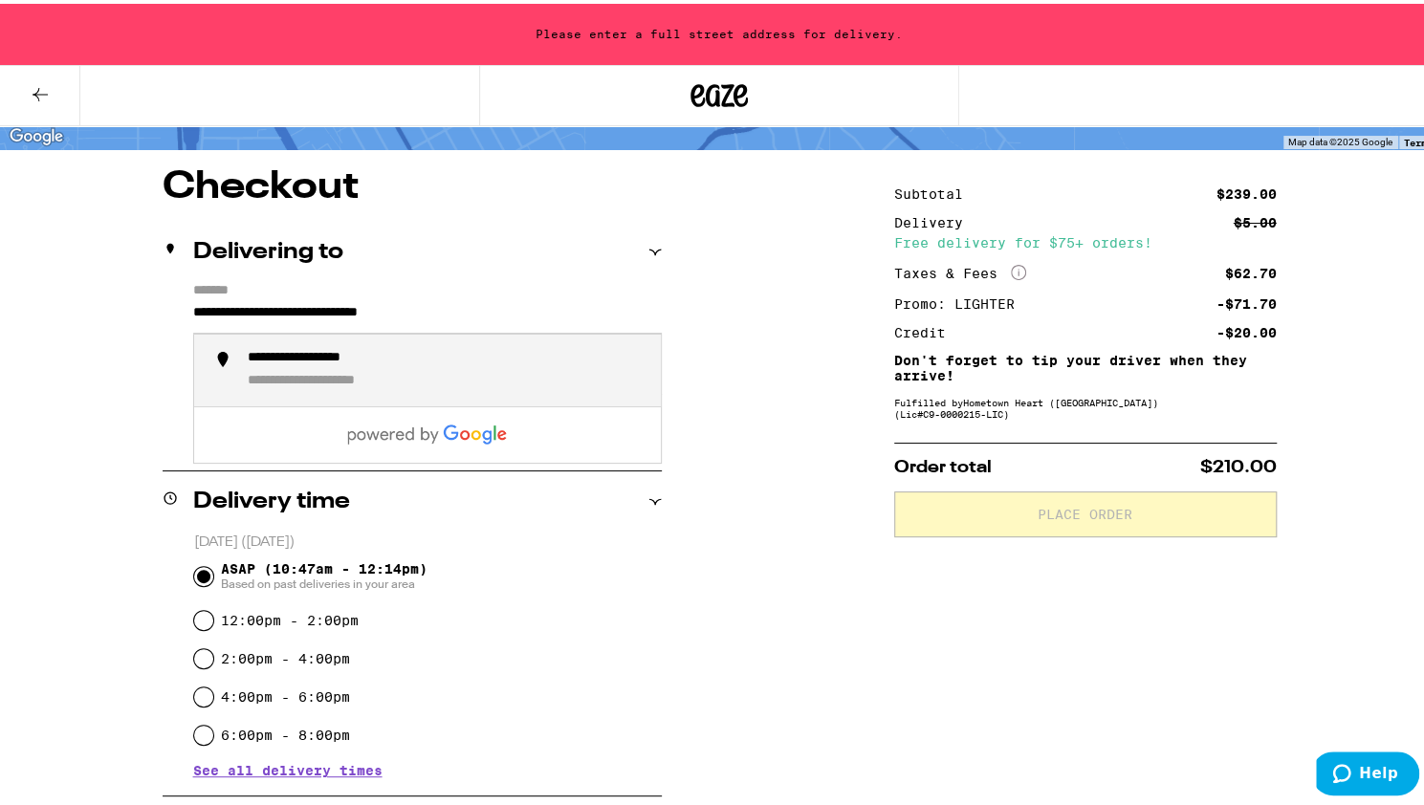
click at [233, 375] on li "**********" at bounding box center [427, 367] width 467 height 72
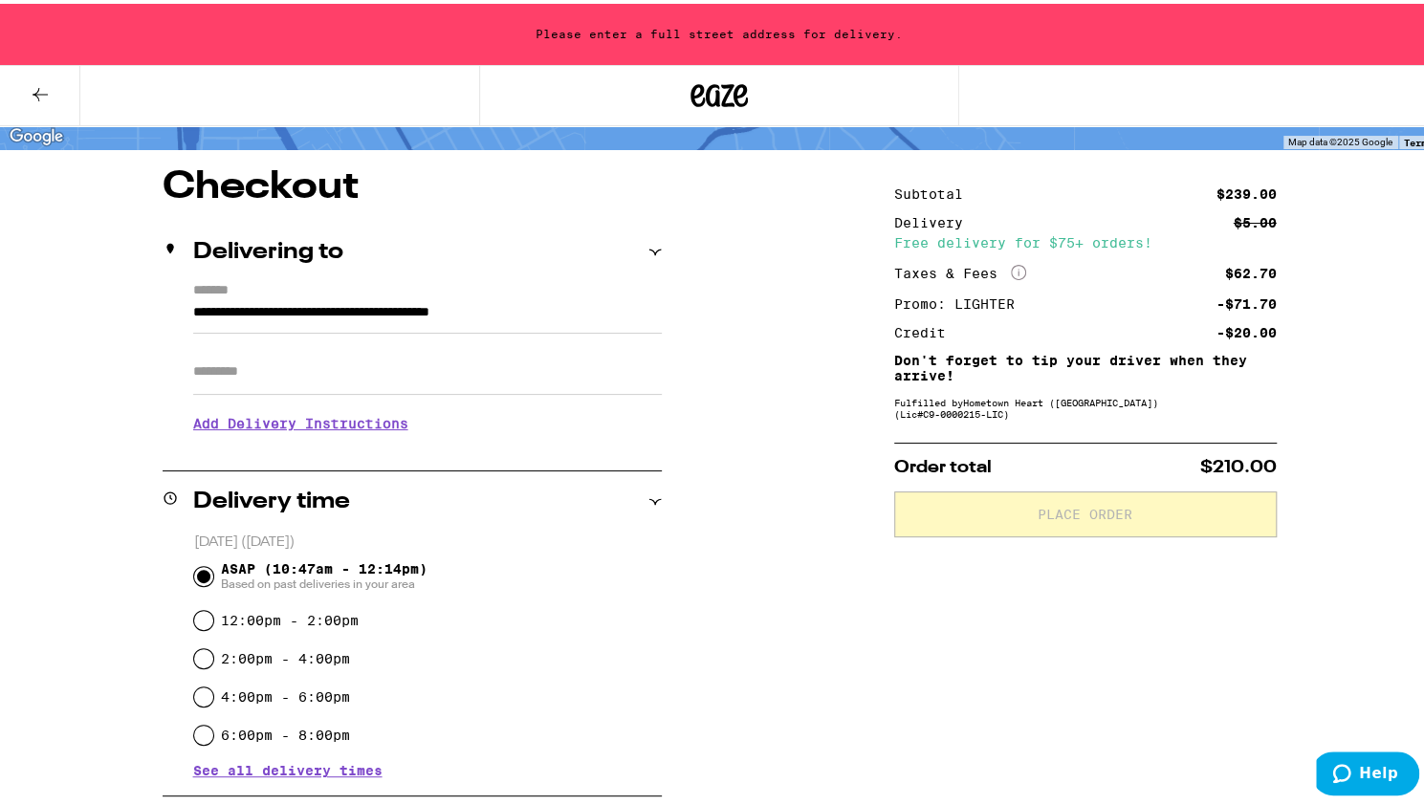
type input "**********"
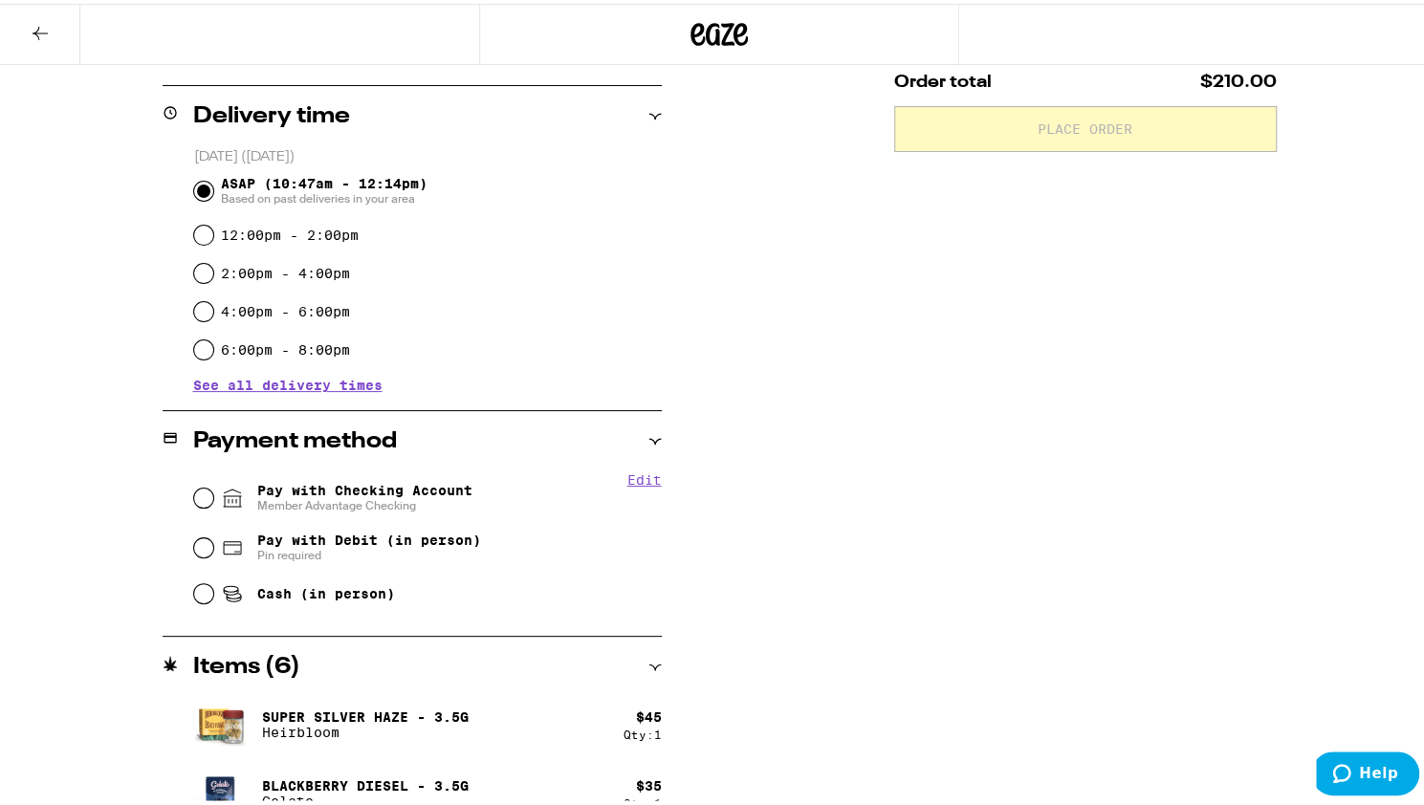
scroll to position [455, 0]
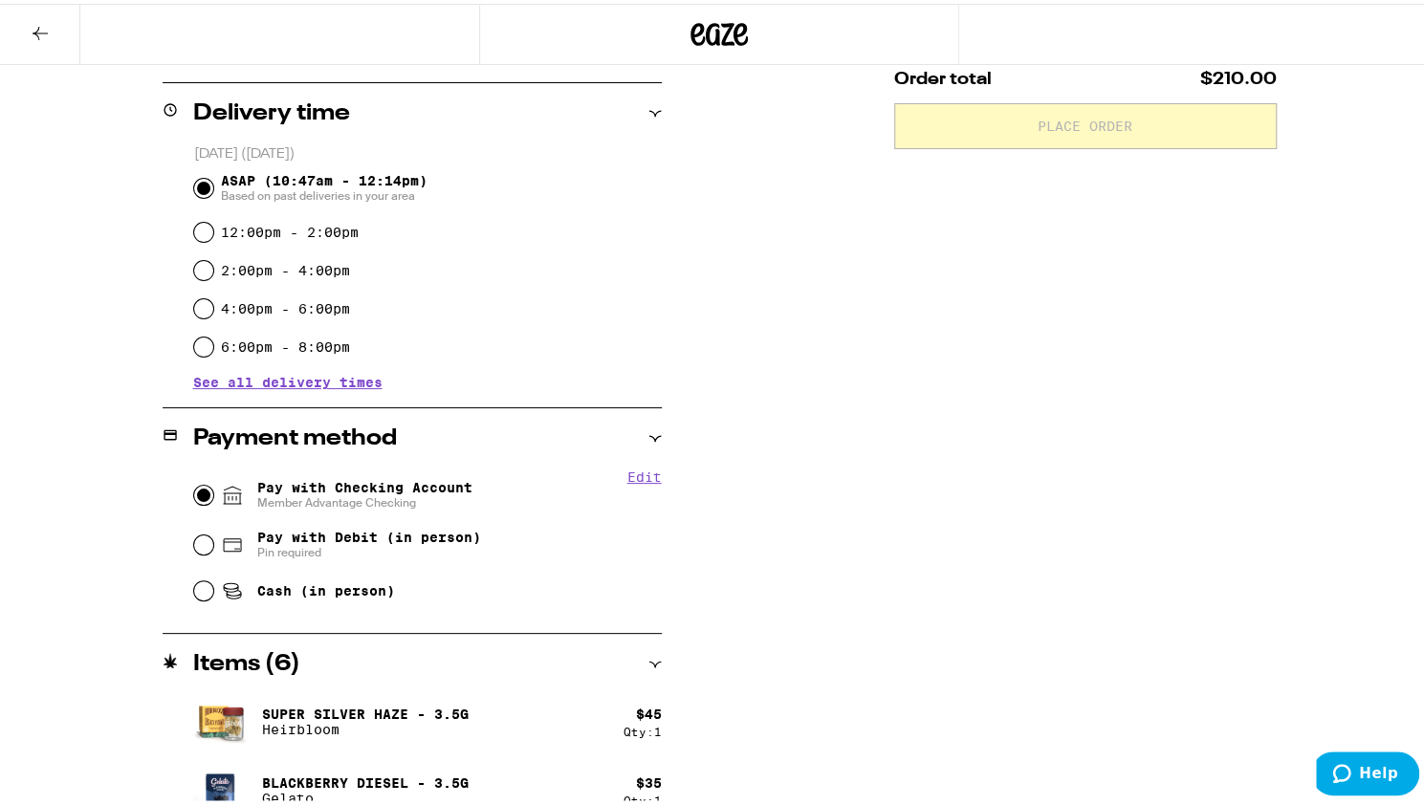
click at [195, 492] on input "Pay with Checking Account Member Advantage Checking" at bounding box center [203, 491] width 19 height 19
radio input "true"
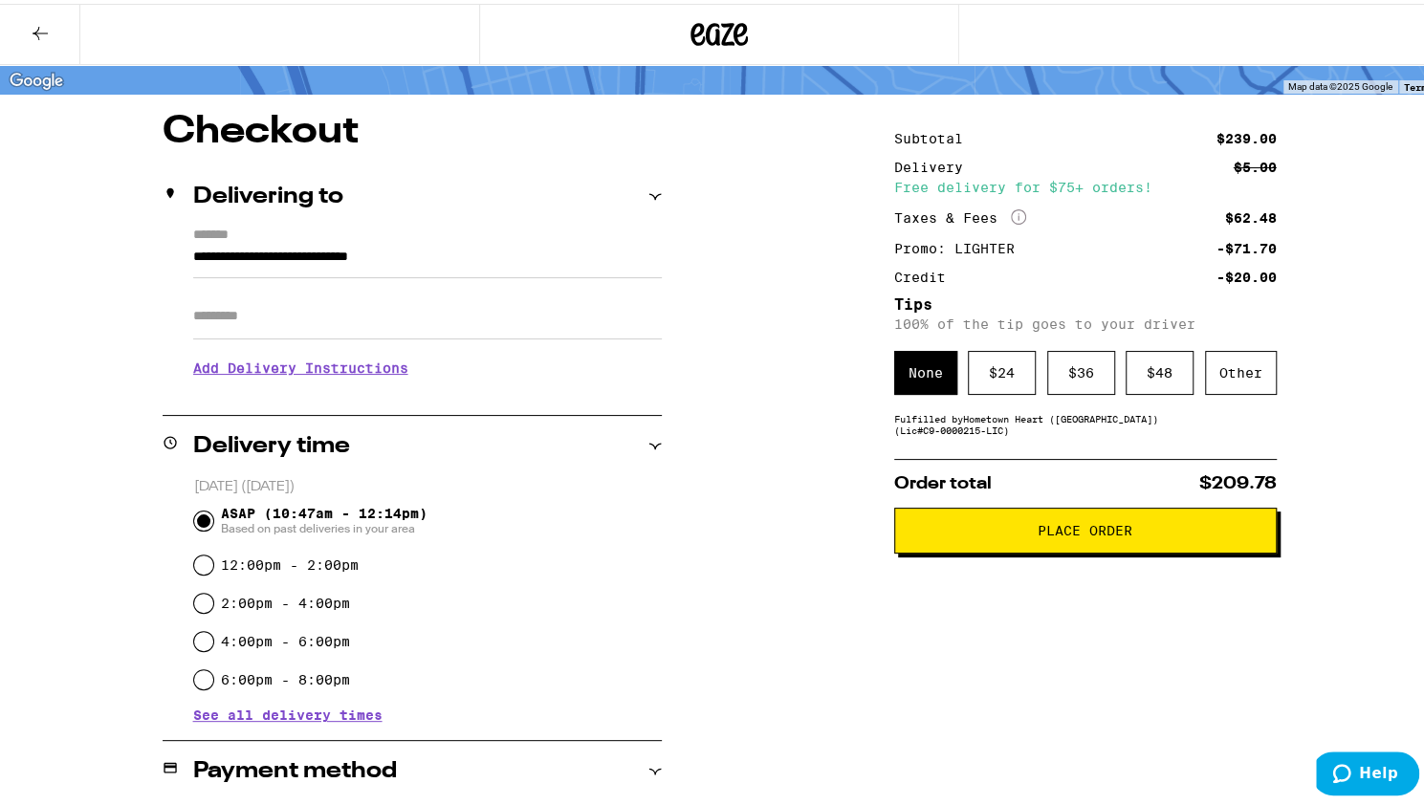
scroll to position [121, 0]
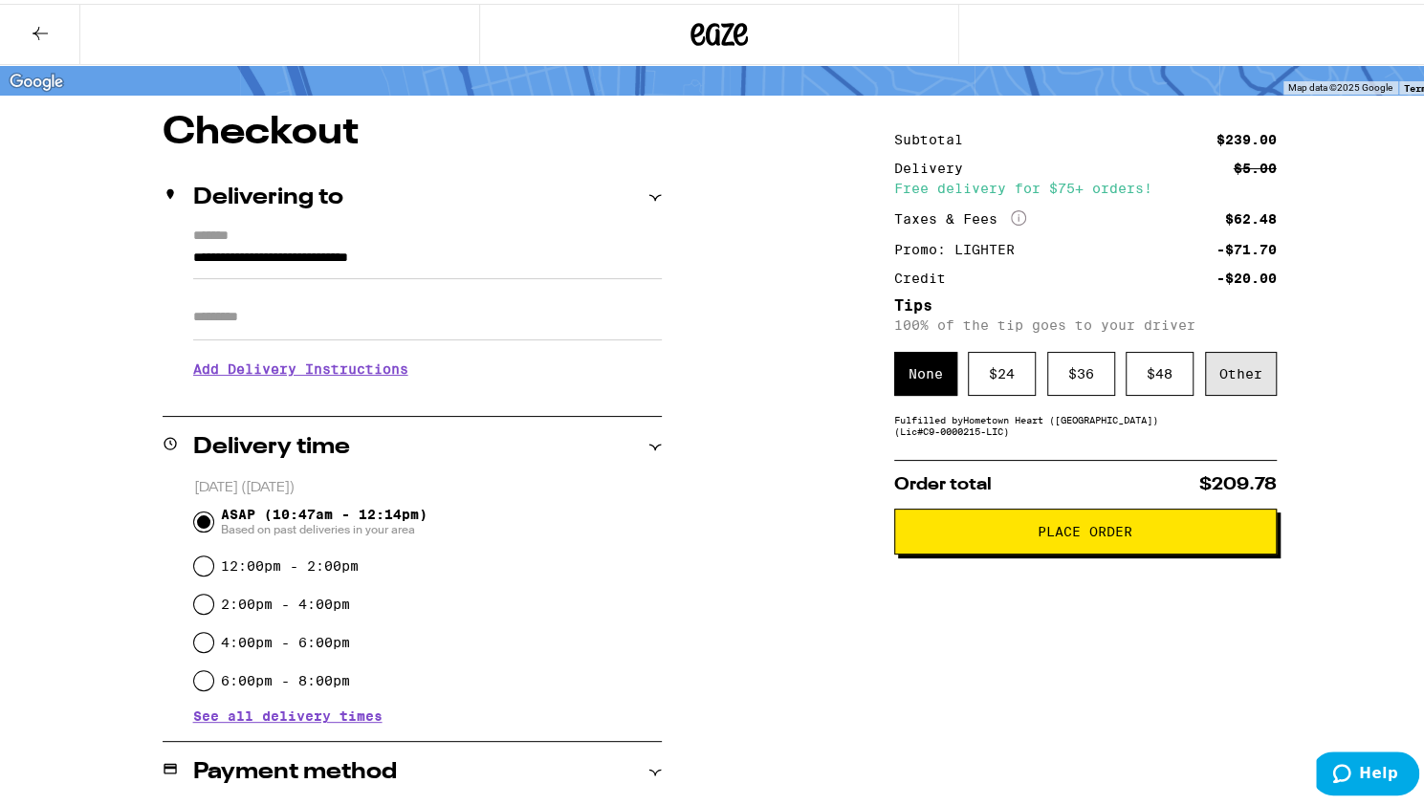
click at [1222, 372] on div "Other" at bounding box center [1241, 370] width 72 height 44
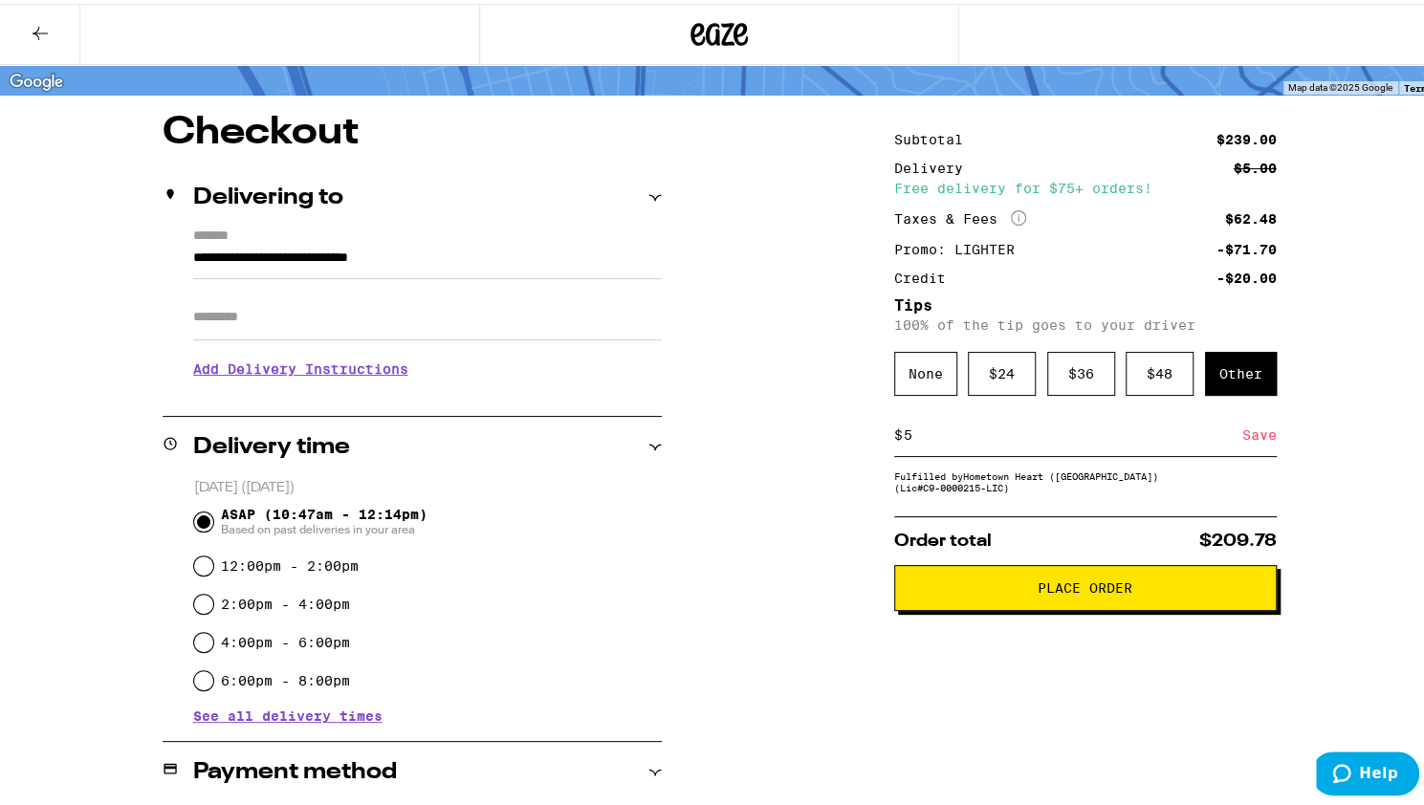
type input "5"
click at [1260, 437] on div "Save" at bounding box center [1259, 431] width 34 height 42
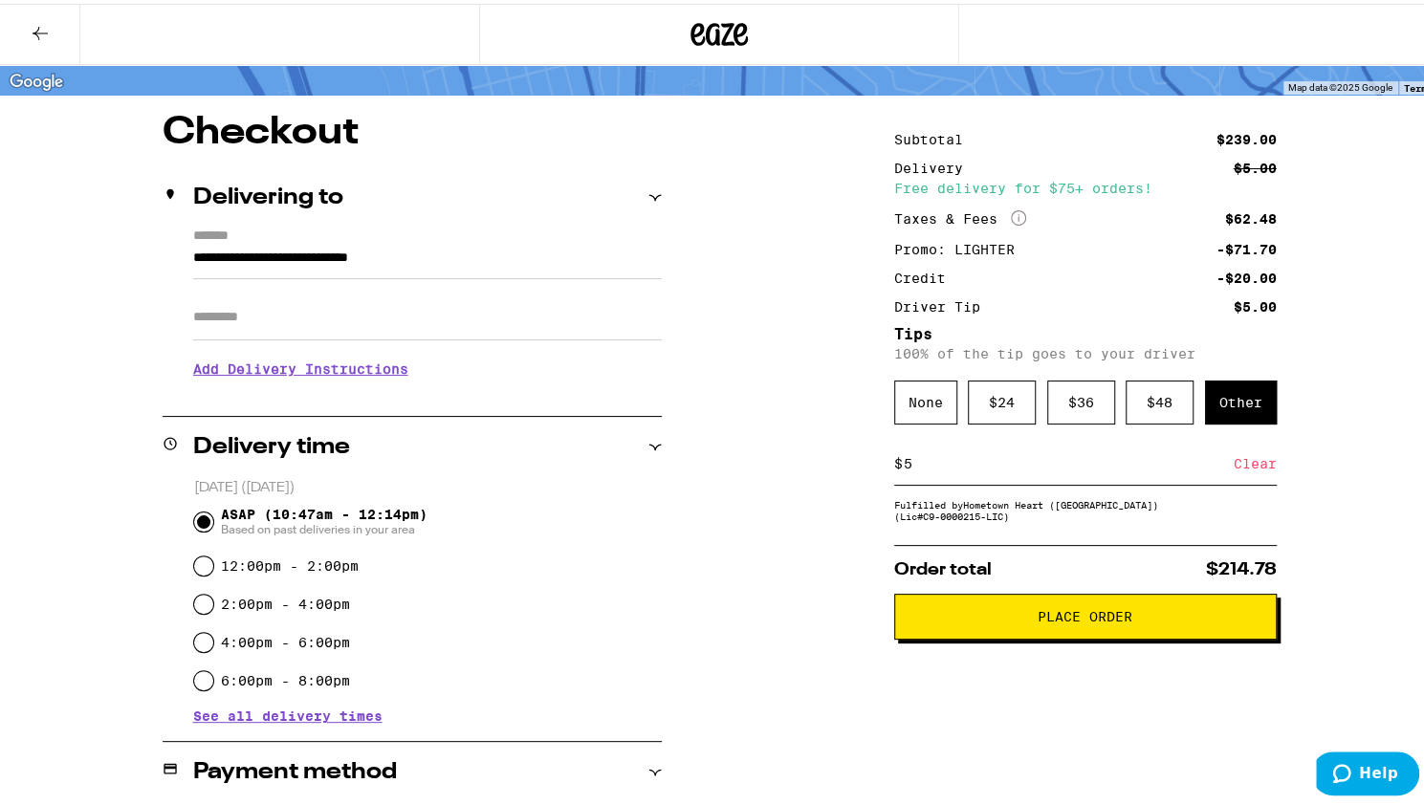
click at [1079, 619] on span "Place Order" at bounding box center [1085, 612] width 95 height 13
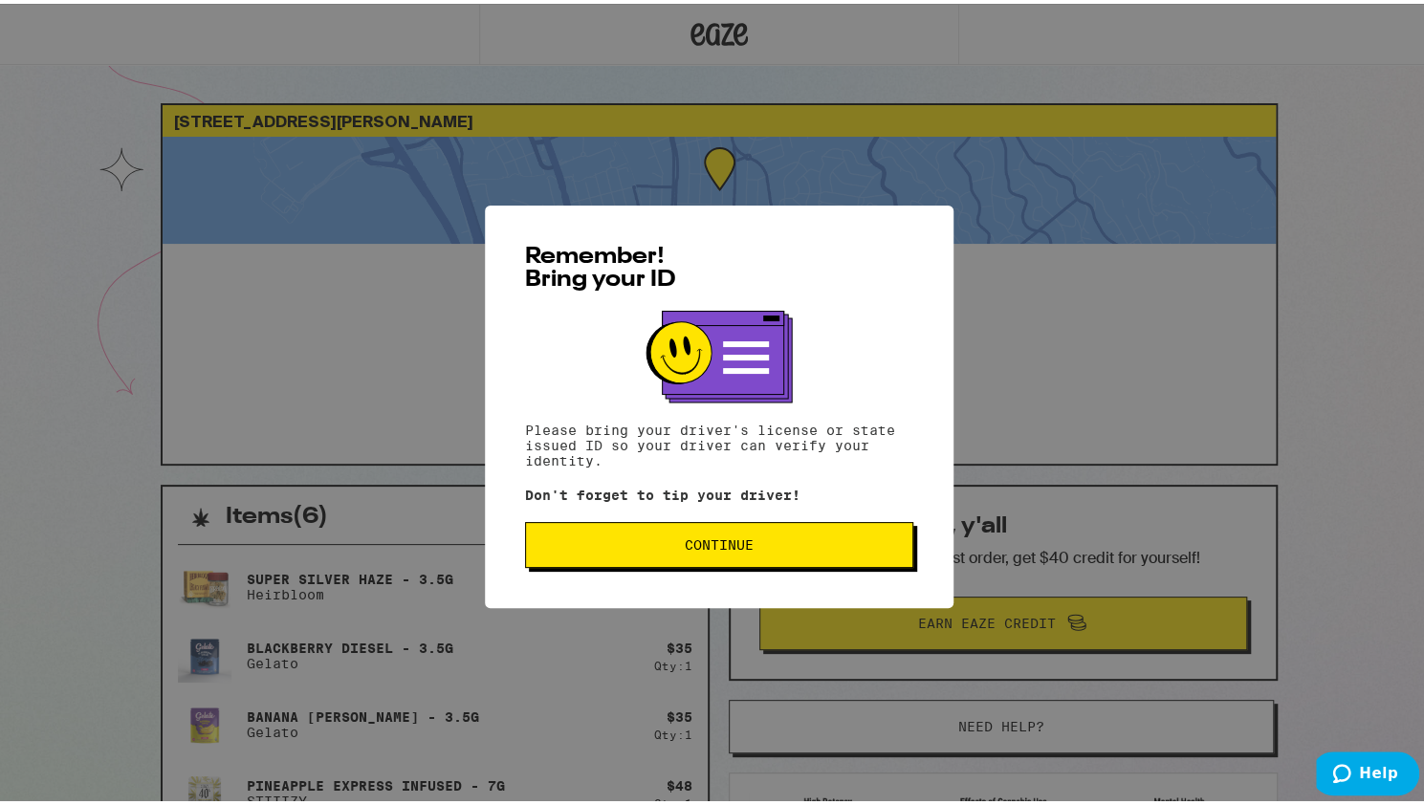
click at [755, 544] on span "Continue" at bounding box center [719, 541] width 356 height 13
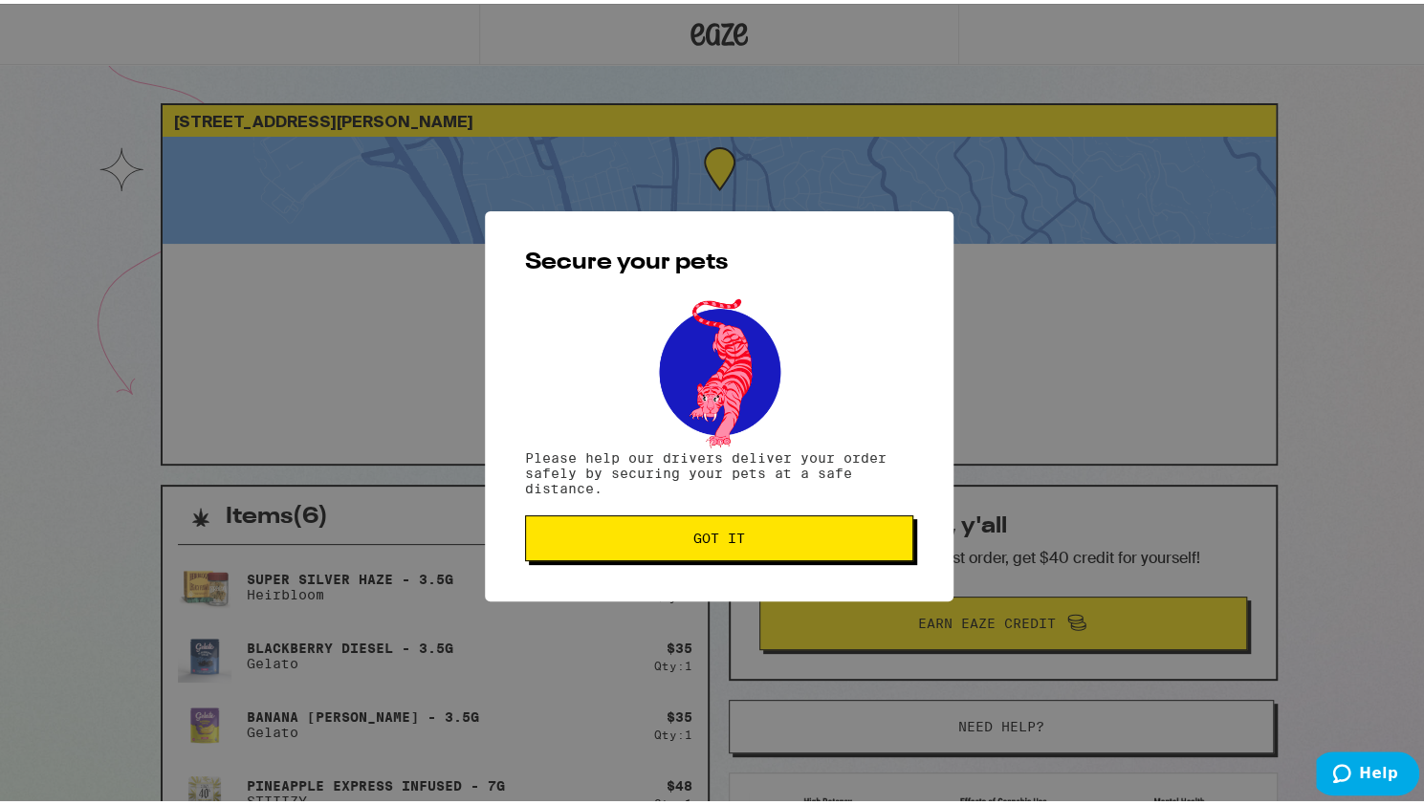
click at [755, 541] on span "Got it" at bounding box center [719, 534] width 356 height 13
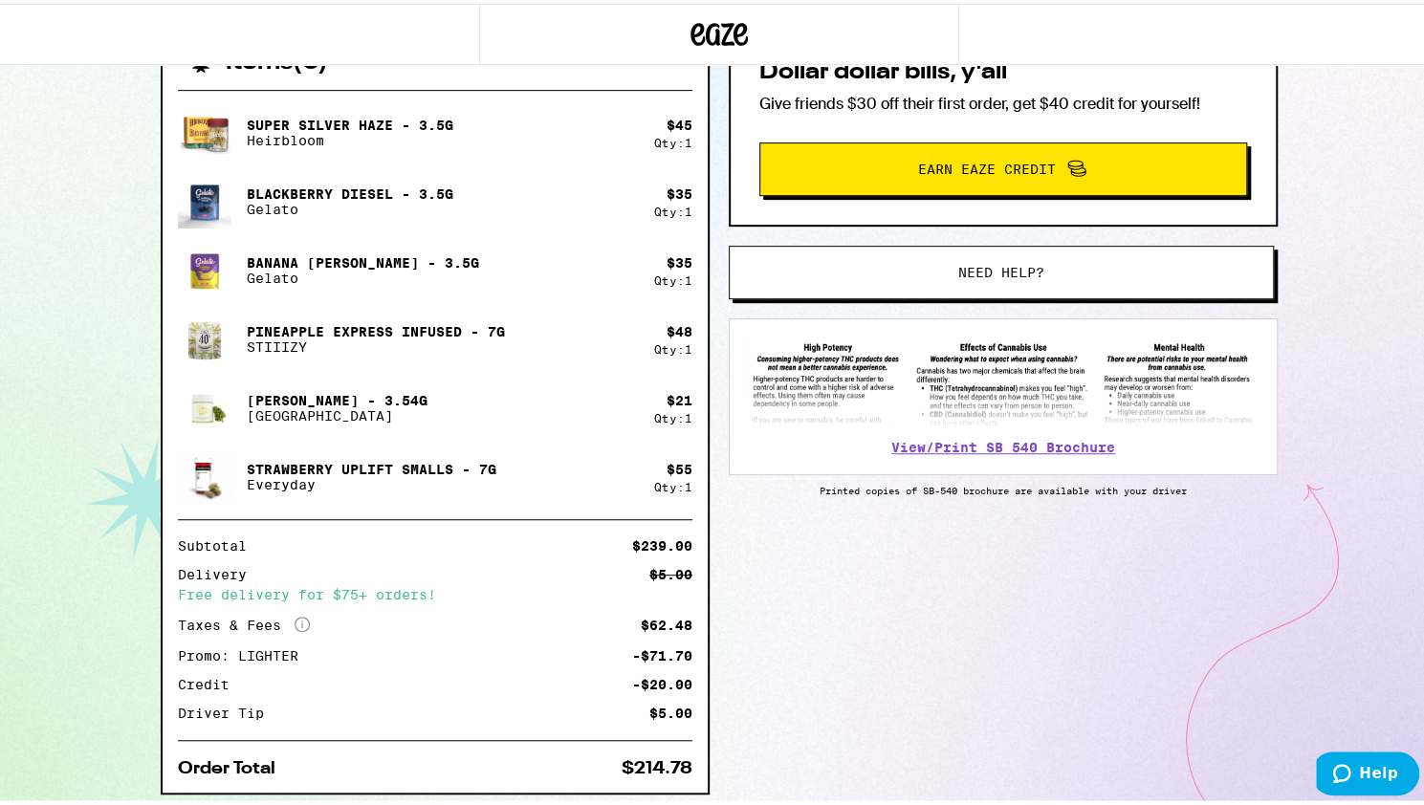
scroll to position [477, 0]
